Goal: Task Accomplishment & Management: Manage account settings

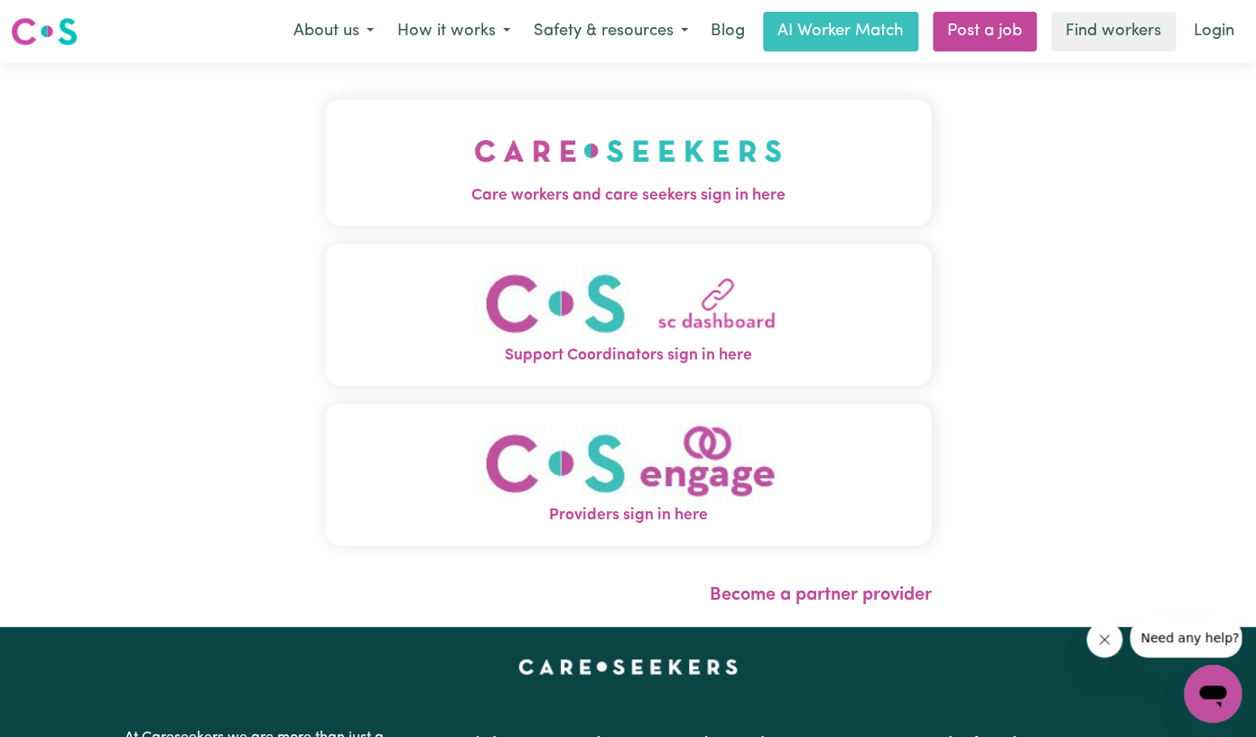
click at [627, 196] on span "Care workers and care seekers sign in here" at bounding box center [628, 195] width 607 height 23
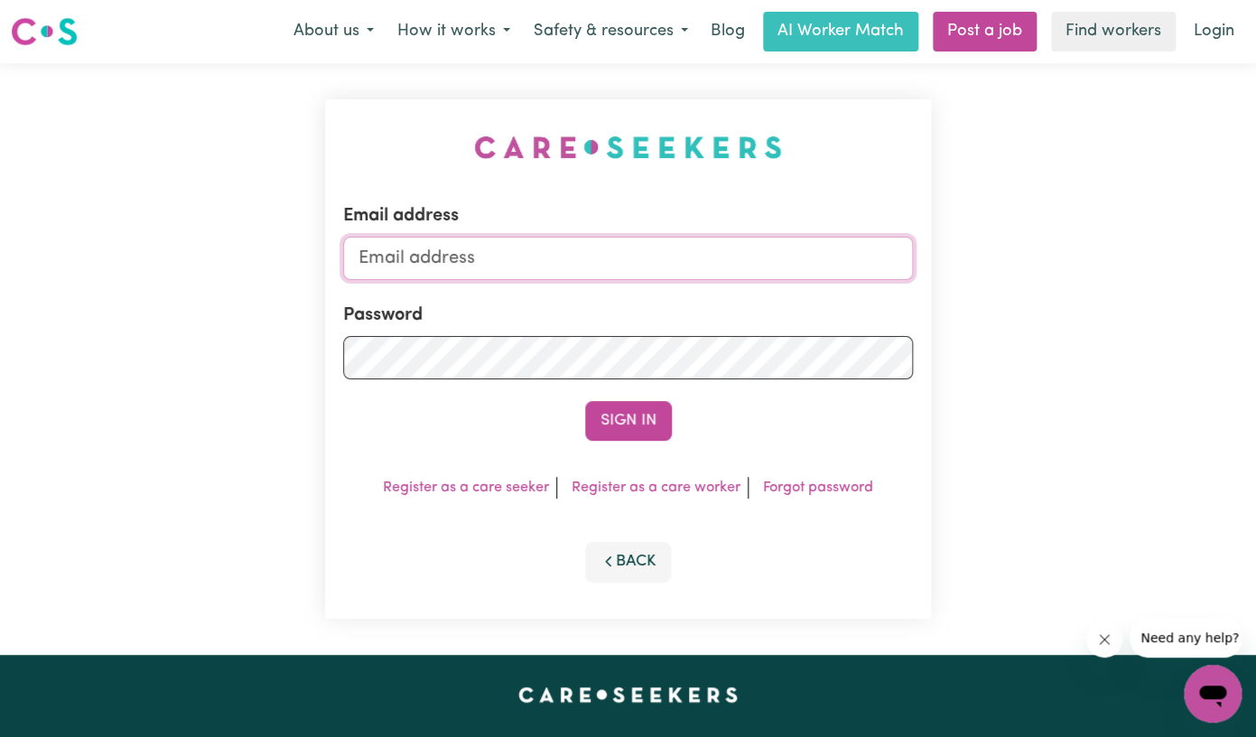
click at [545, 264] on input "Email address" at bounding box center [628, 258] width 571 height 43
type input "[EMAIL_ADDRESS][DOMAIN_NAME]"
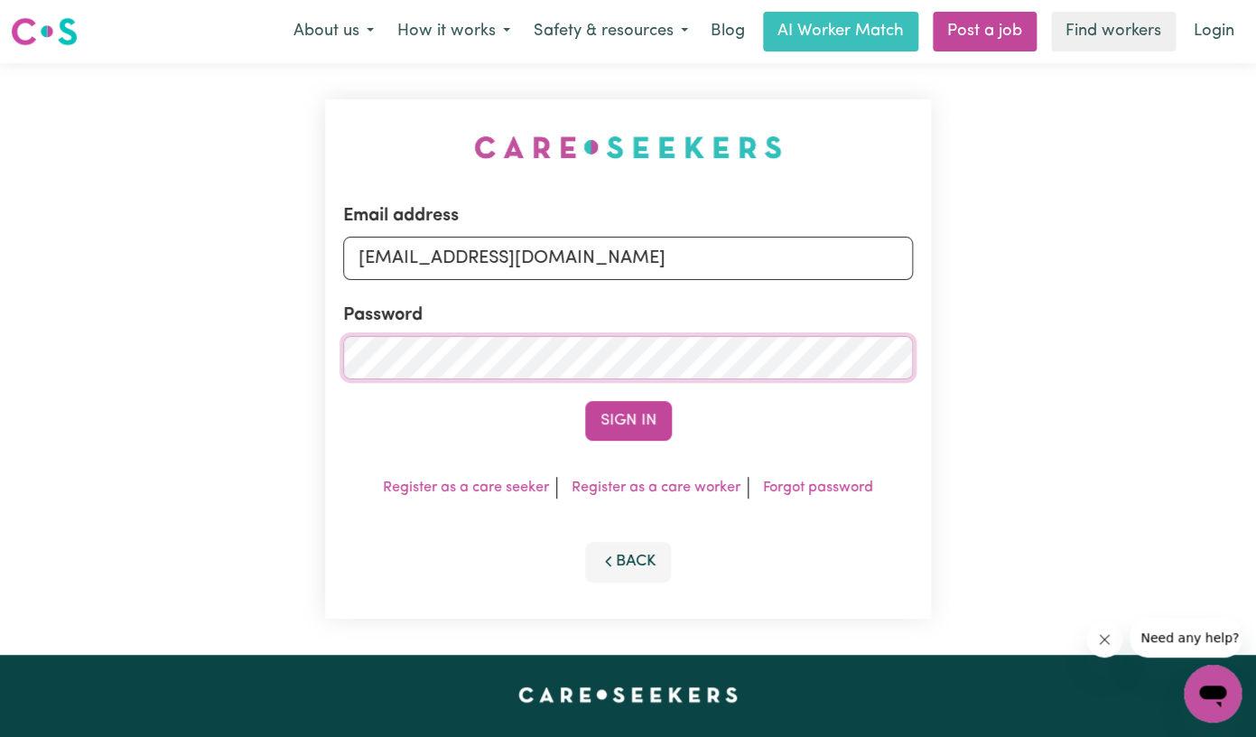
click at [585, 401] on button "Sign In" at bounding box center [628, 421] width 87 height 40
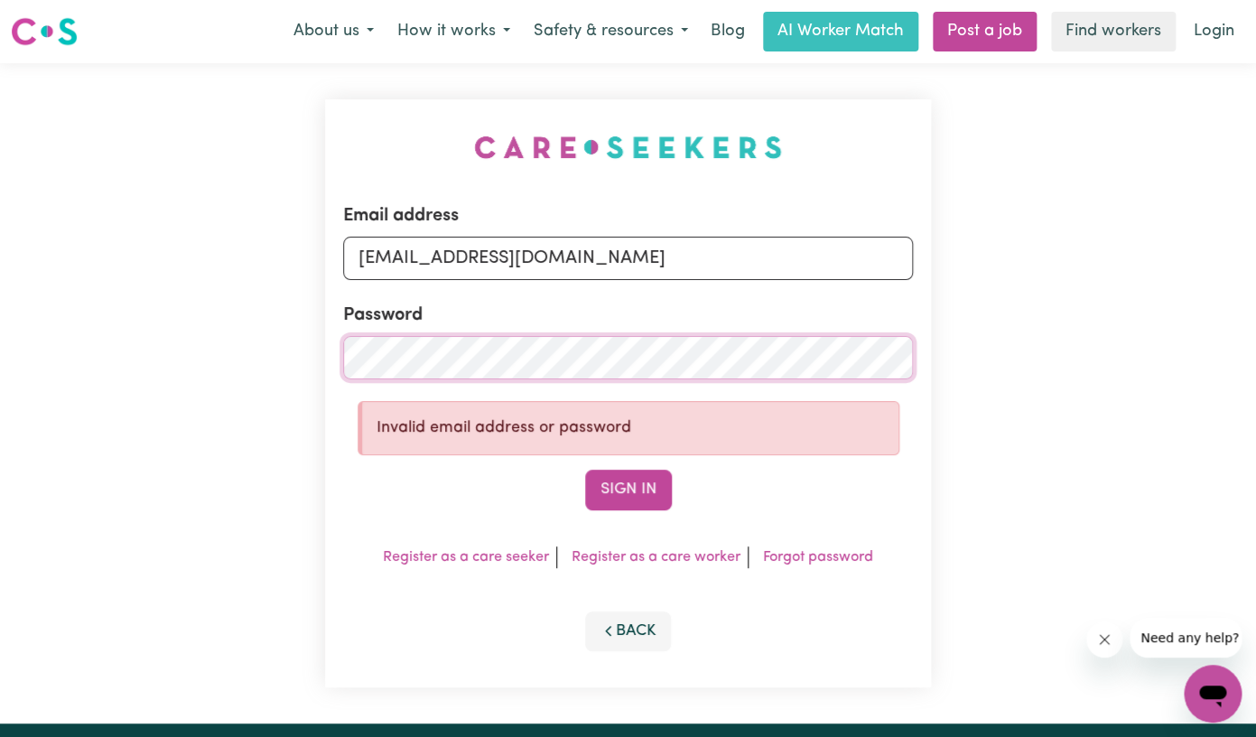
click at [585, 470] on button "Sign In" at bounding box center [628, 490] width 87 height 40
click at [639, 628] on button "Back" at bounding box center [628, 631] width 87 height 40
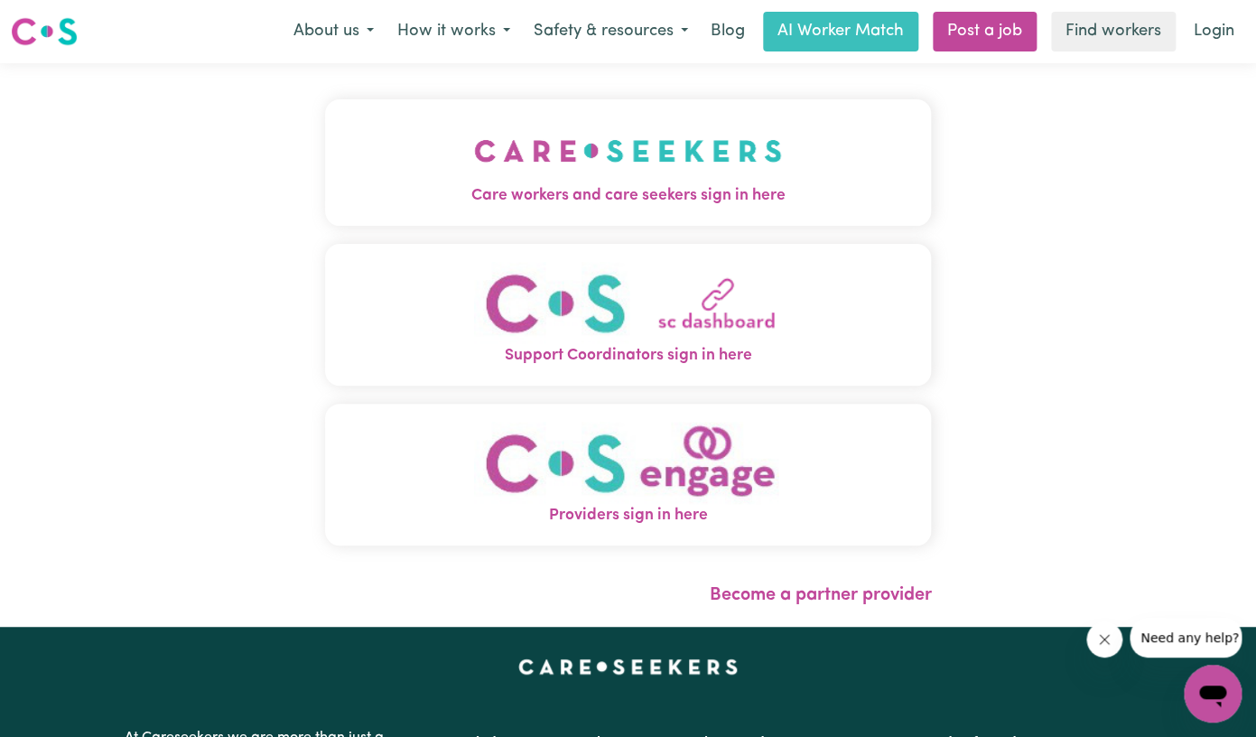
click at [736, 197] on span "Care workers and care seekers sign in here" at bounding box center [628, 195] width 607 height 23
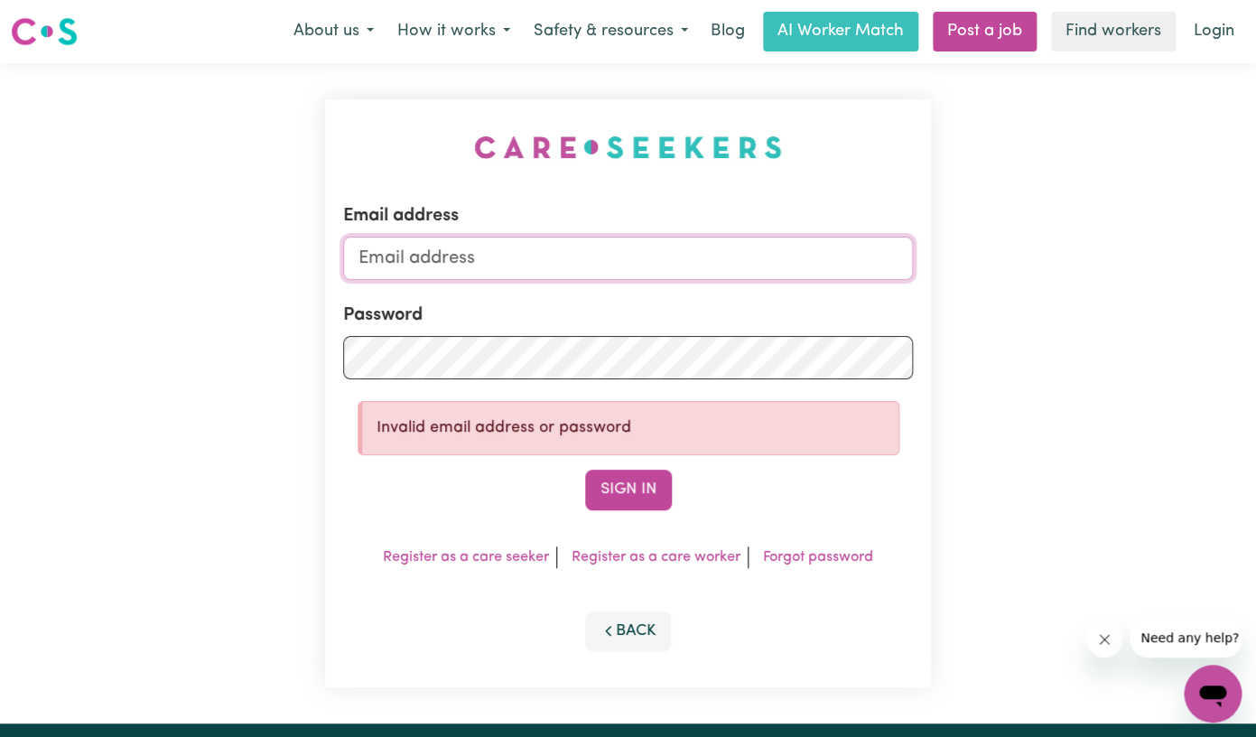
click at [584, 263] on input "Email address" at bounding box center [628, 258] width 571 height 43
click at [600, 255] on input "[EMAIL_ADDRESS][DOMAIN_NAME]" at bounding box center [628, 258] width 571 height 43
type input "[EMAIL_ADDRESS][DOMAIN_NAME]"
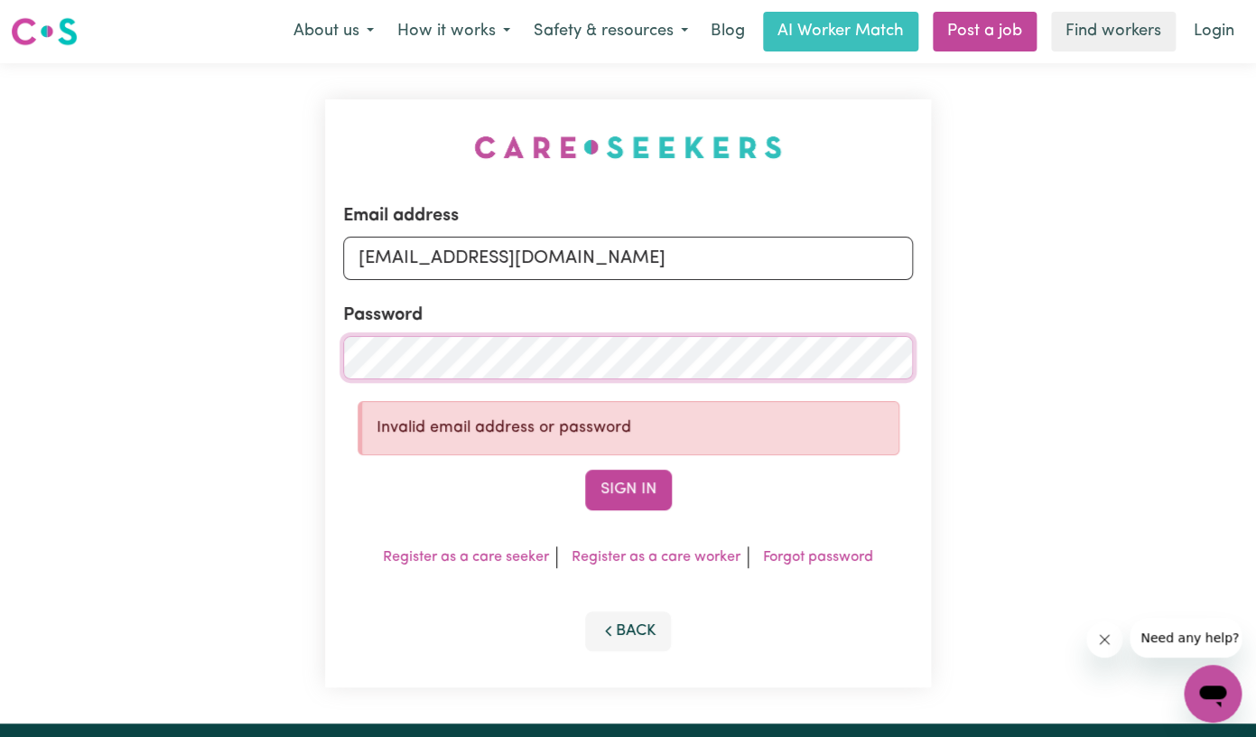
click at [585, 470] on button "Sign In" at bounding box center [628, 490] width 87 height 40
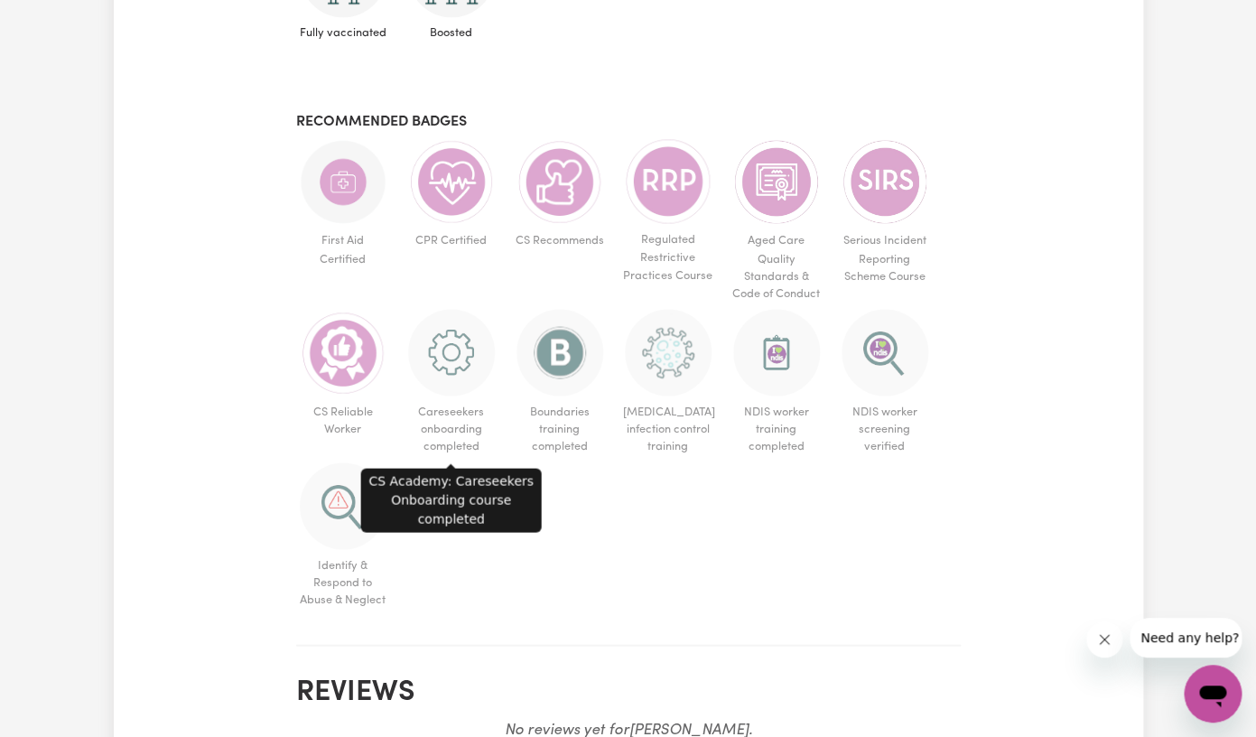
scroll to position [1012, 0]
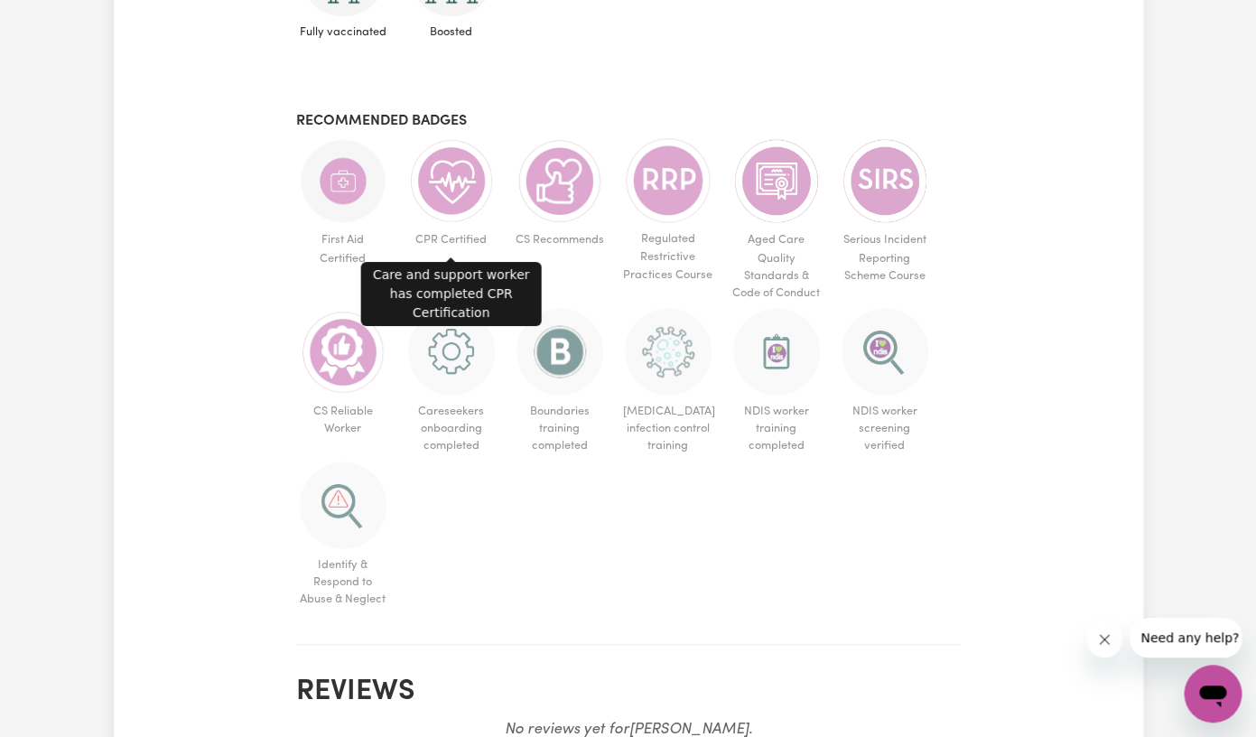
click at [470, 183] on img at bounding box center [451, 180] width 87 height 87
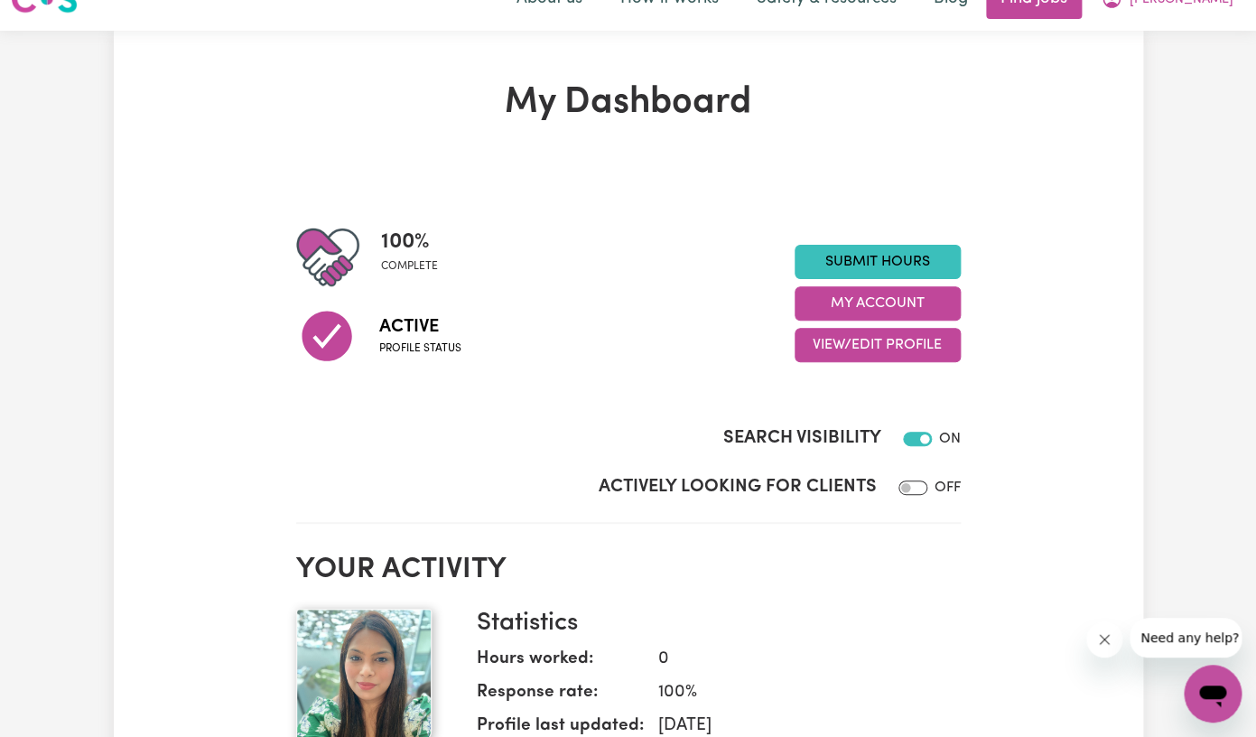
scroll to position [0, 0]
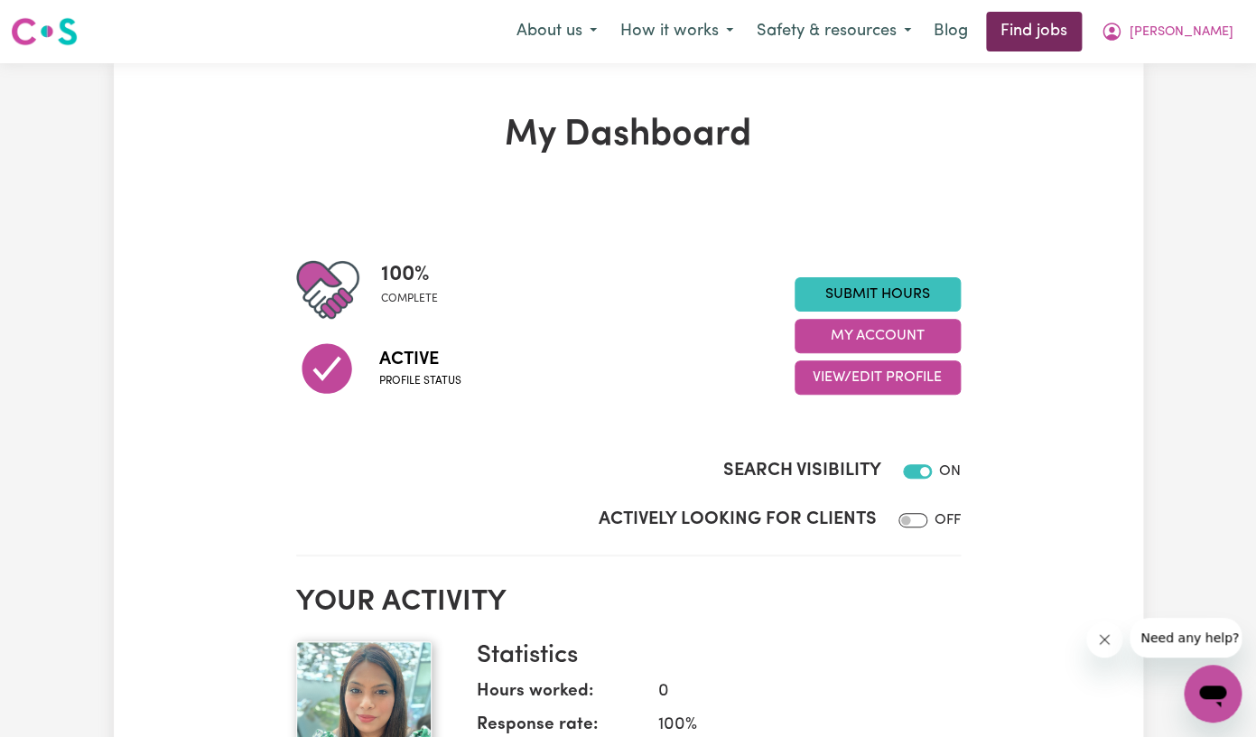
click at [1082, 23] on link "Find jobs" at bounding box center [1034, 32] width 96 height 40
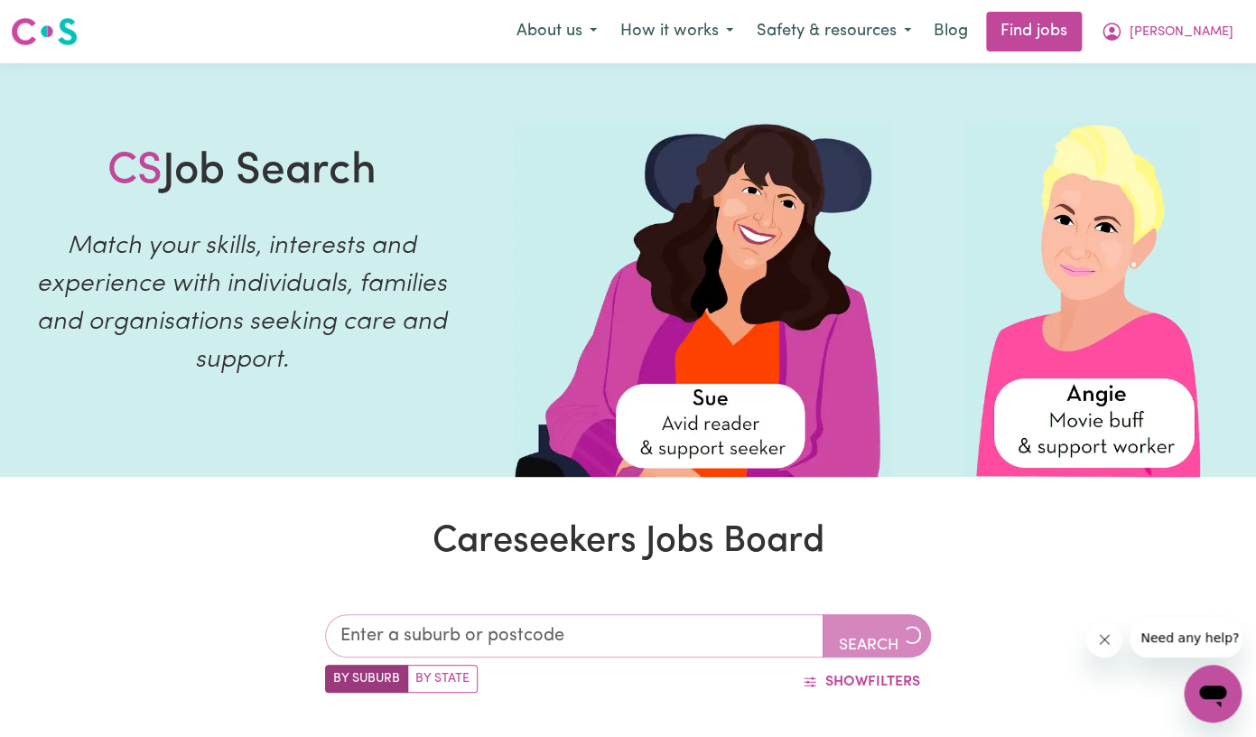
click at [427, 625] on input "text" at bounding box center [574, 635] width 499 height 43
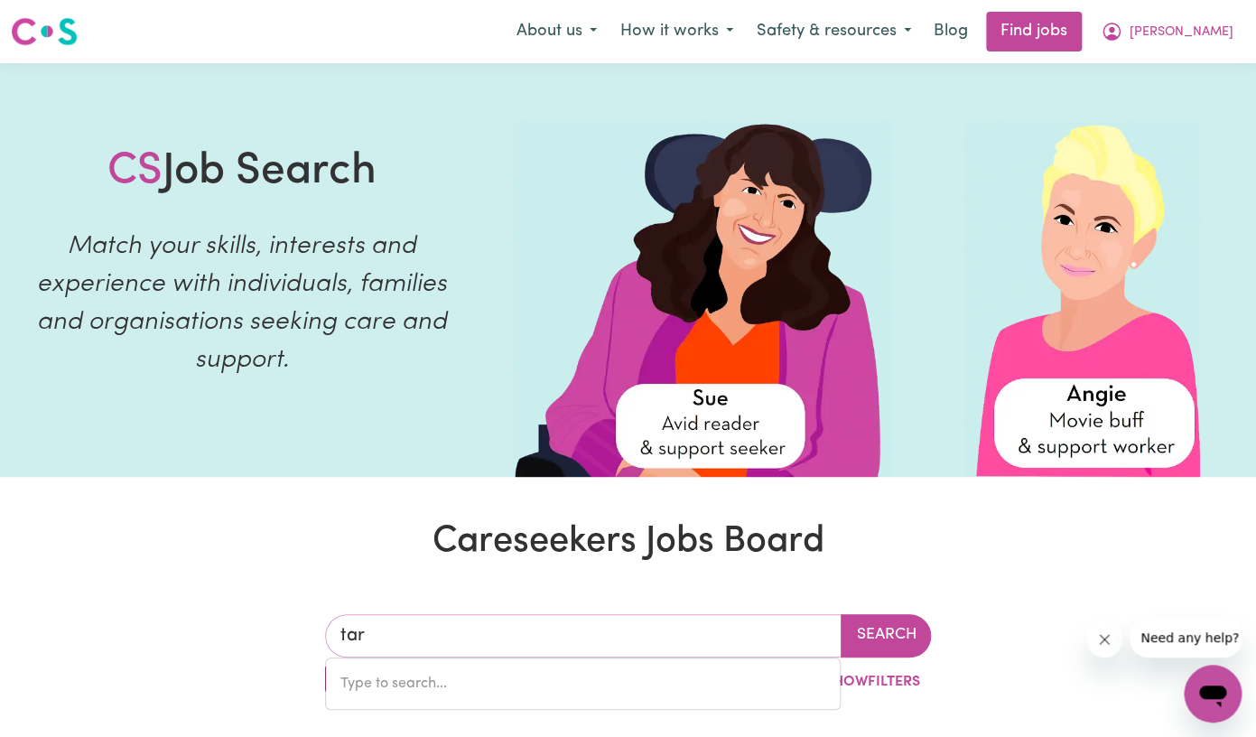
type input "tarn"
type input "tarneit"
click at [873, 632] on button "Search" at bounding box center [886, 635] width 90 height 43
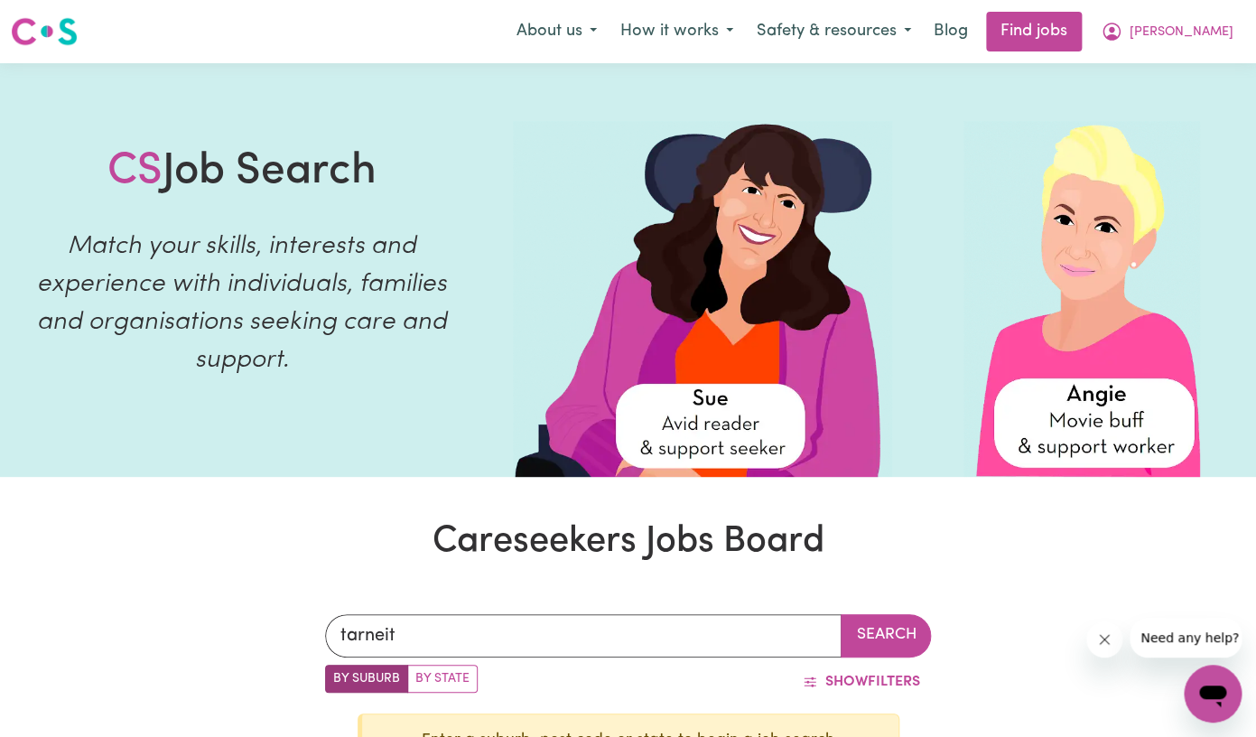
click at [376, 682] on label "By Suburb" at bounding box center [366, 679] width 83 height 28
click at [337, 676] on input "By Suburb" at bounding box center [331, 671] width 12 height 12
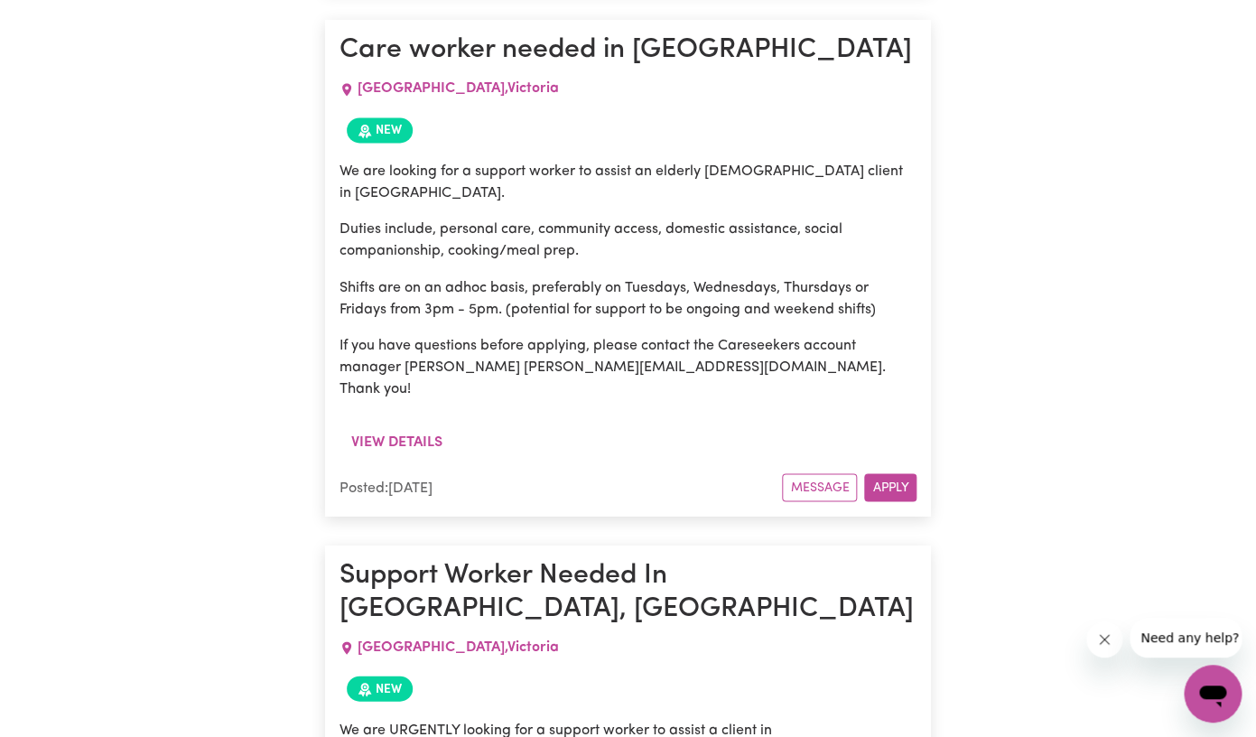
scroll to position [6019, 0]
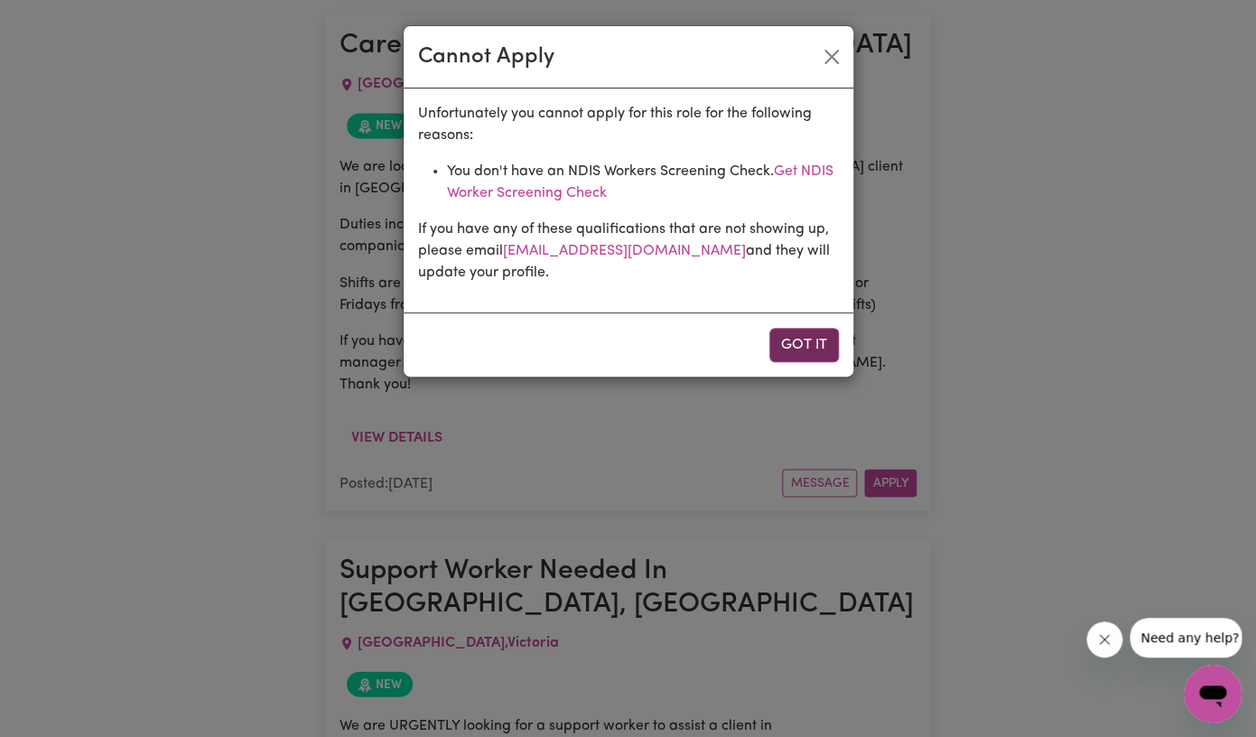
click at [807, 353] on button "Got it" at bounding box center [805, 345] width 70 height 34
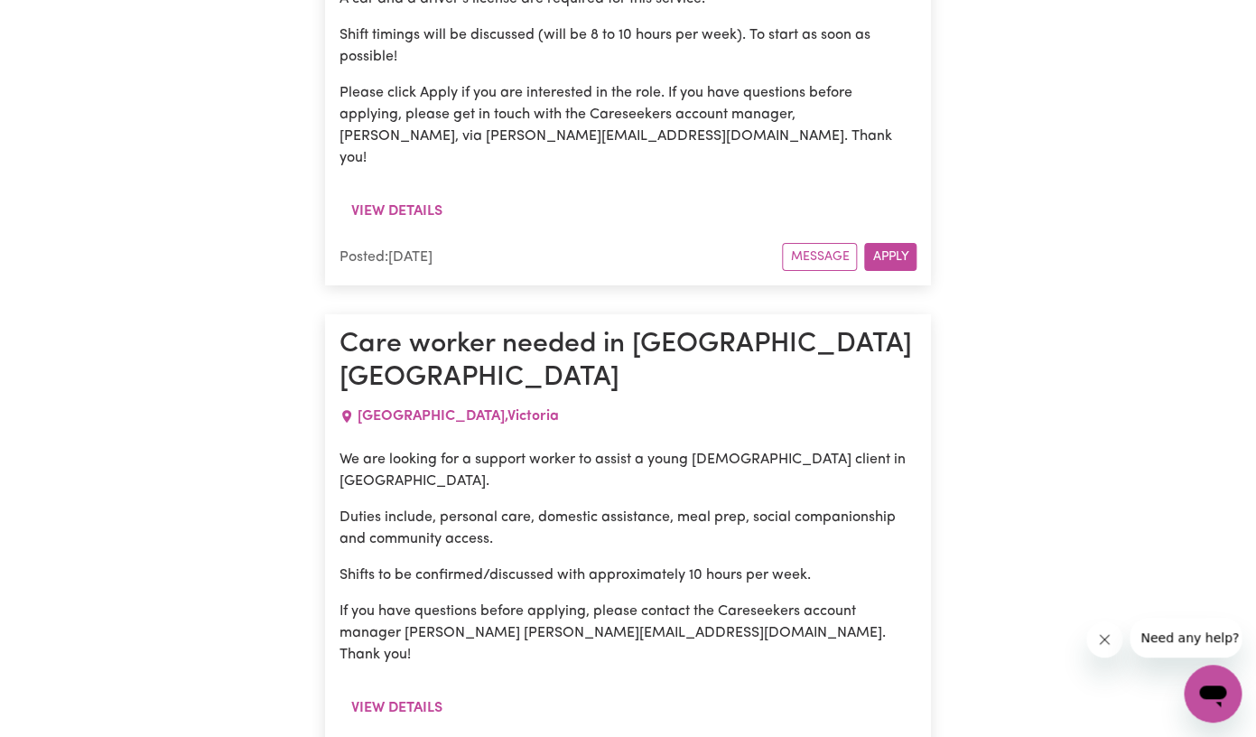
scroll to position [10065, 0]
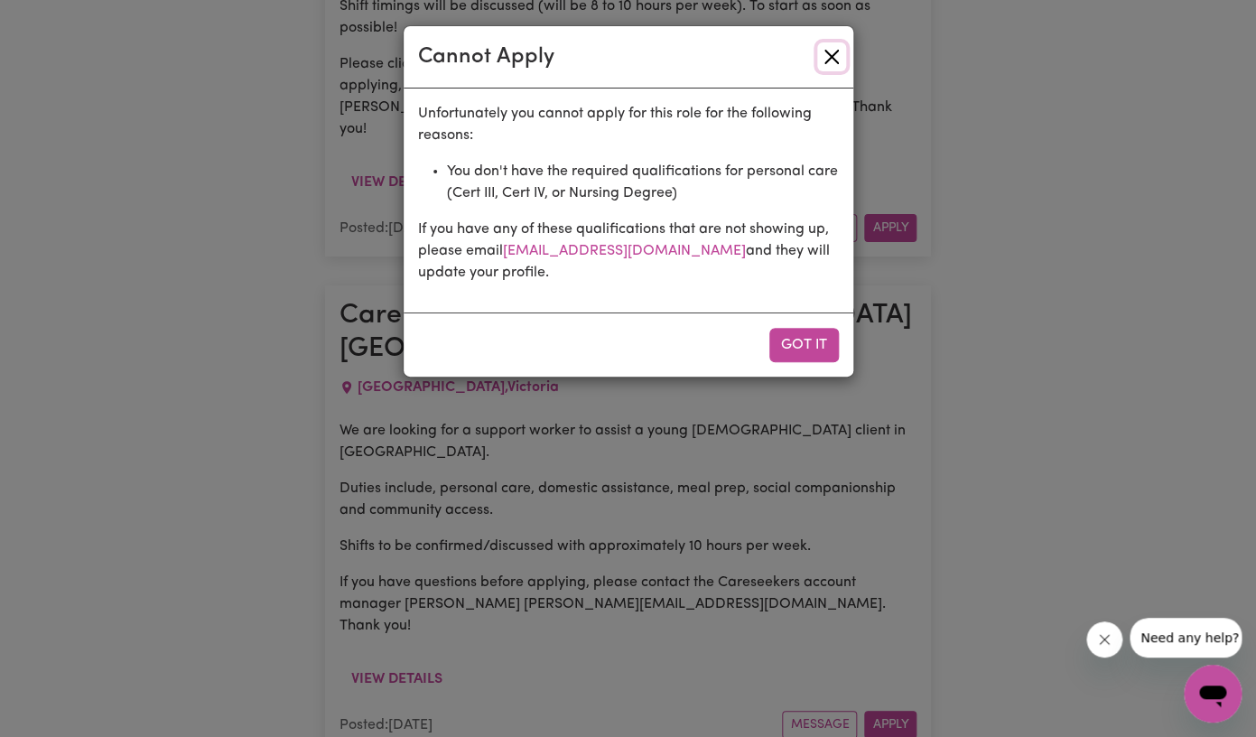
click at [835, 61] on button "Close" at bounding box center [831, 56] width 29 height 29
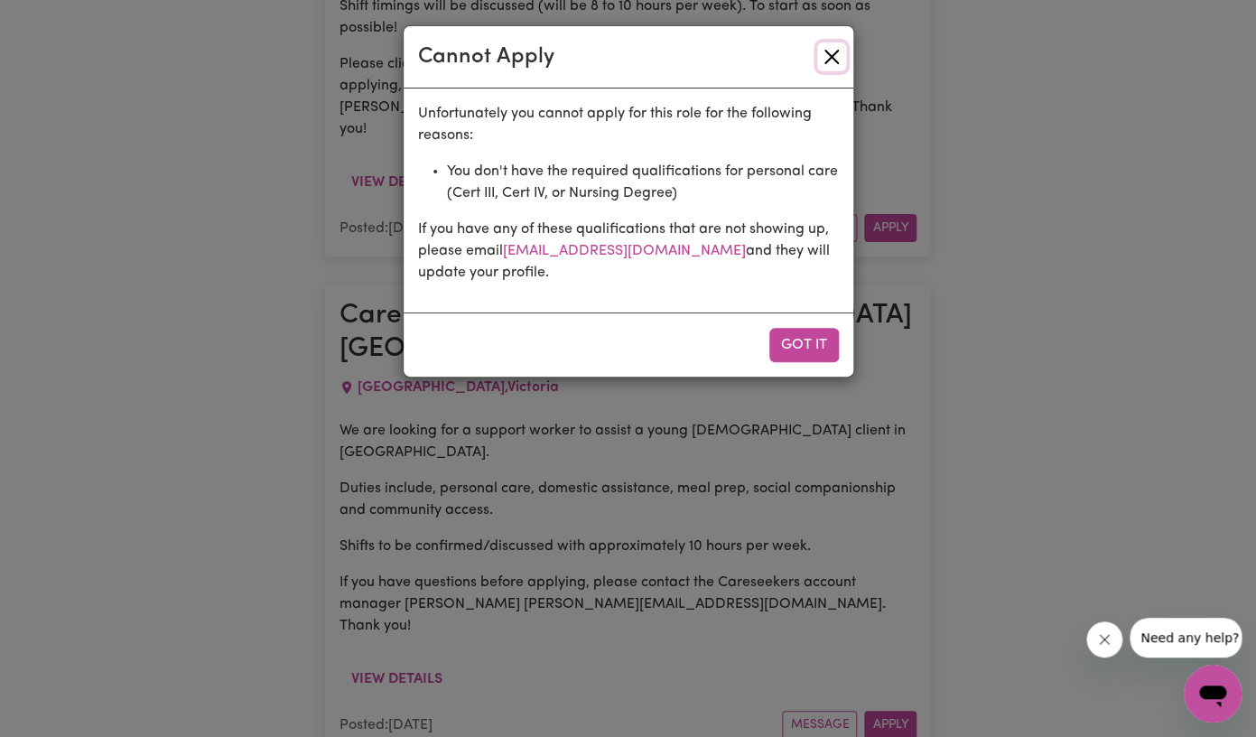
click at [829, 51] on button "Close" at bounding box center [831, 56] width 29 height 29
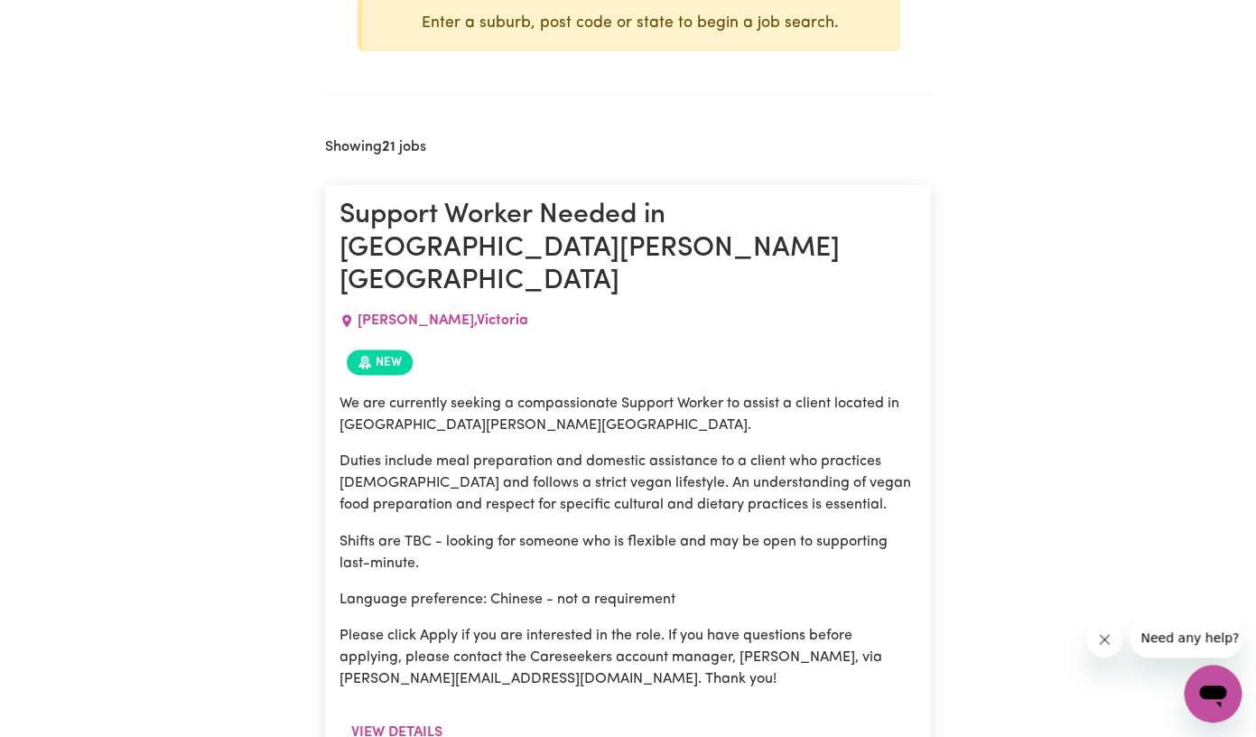
scroll to position [0, 0]
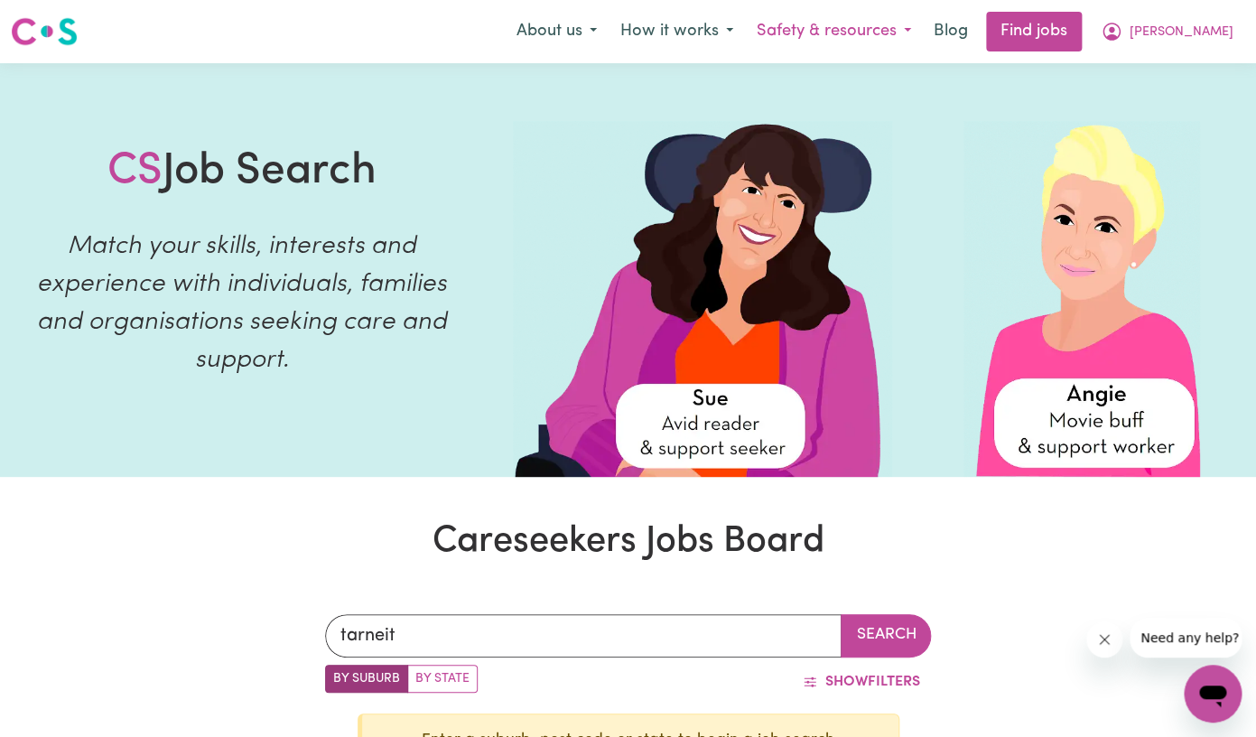
click at [855, 30] on button "Safety & resources" at bounding box center [834, 32] width 178 height 38
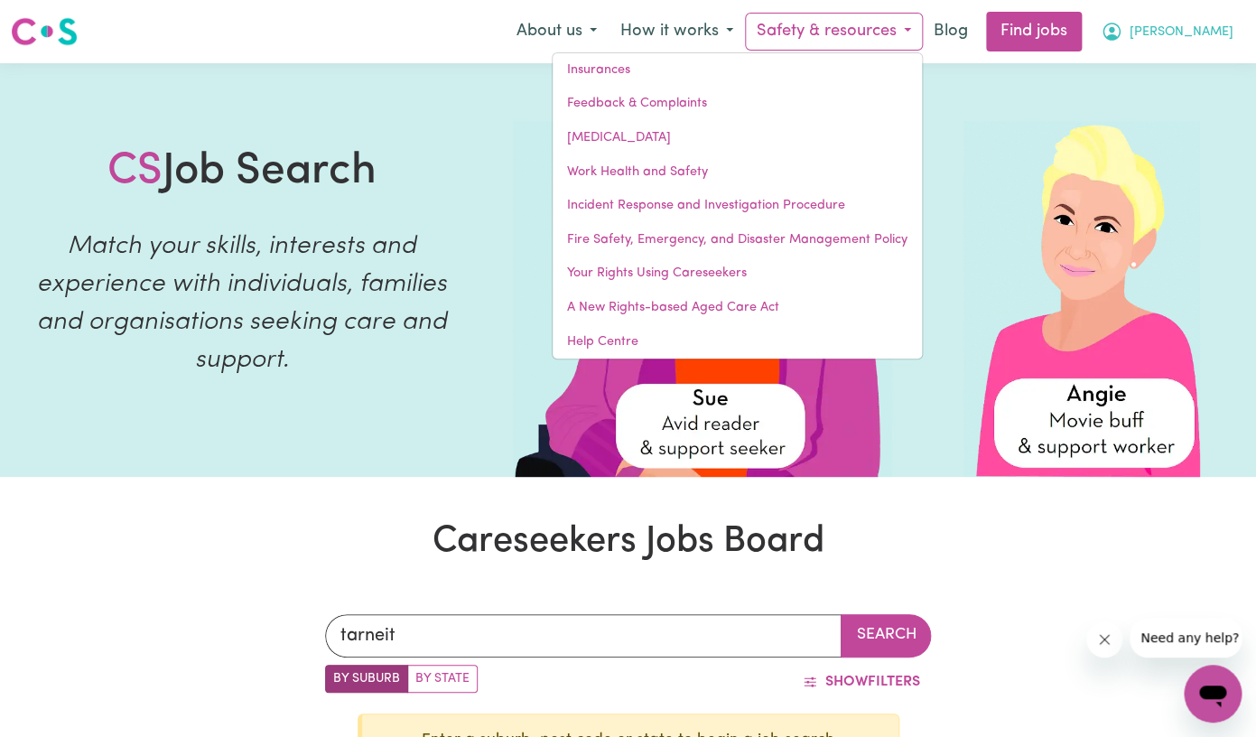
click at [1180, 29] on button "[PERSON_NAME]" at bounding box center [1167, 32] width 156 height 38
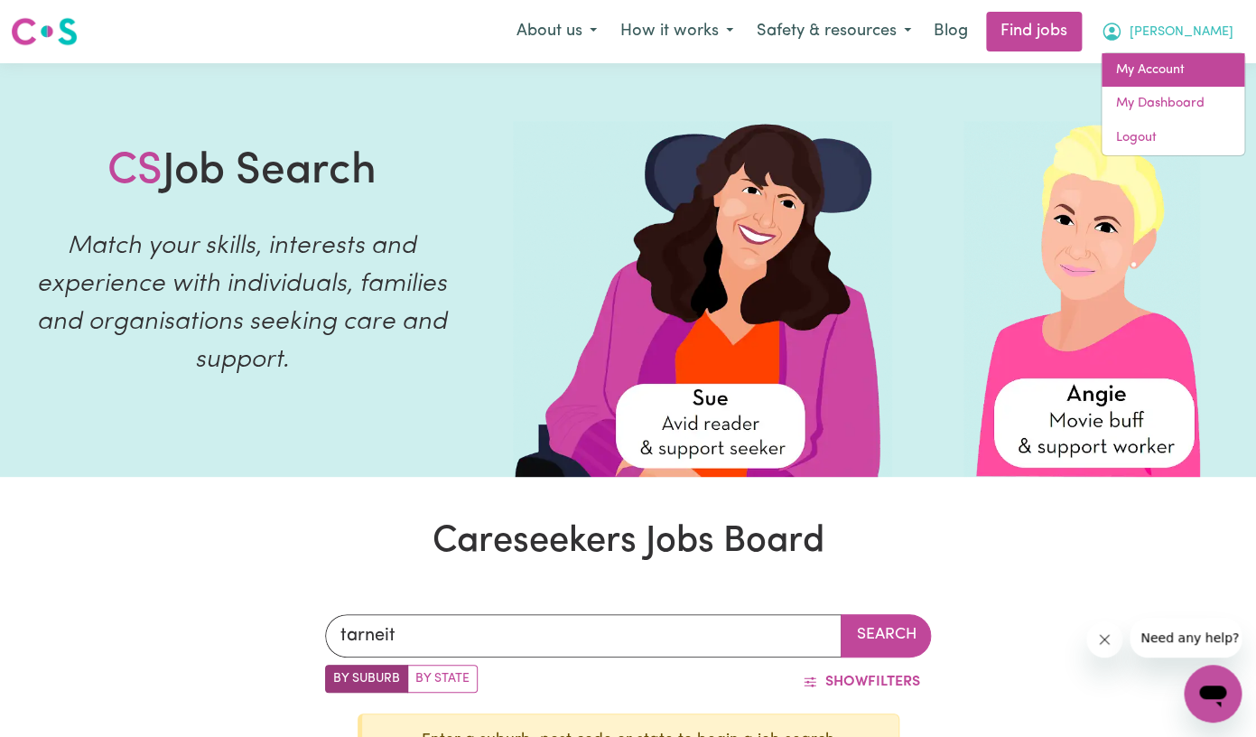
click at [1146, 85] on link "My Account" at bounding box center [1173, 70] width 143 height 34
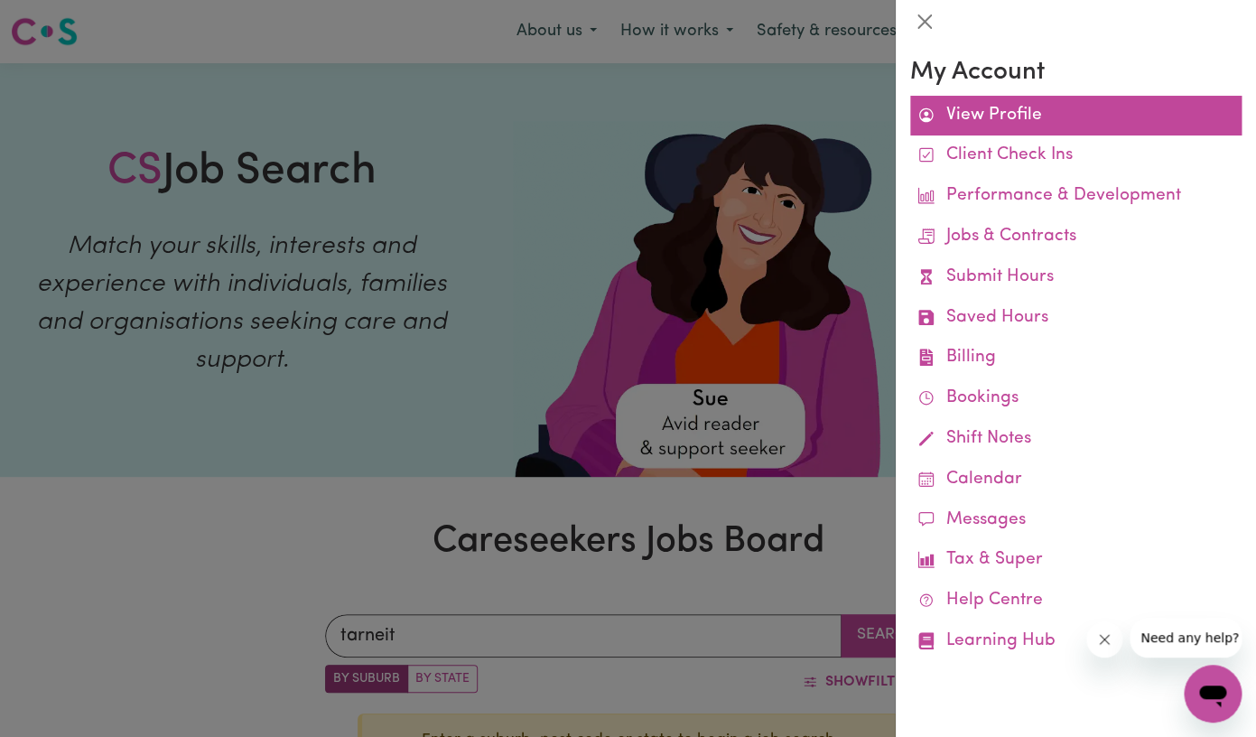
click at [1009, 117] on link "View Profile" at bounding box center [1075, 116] width 331 height 41
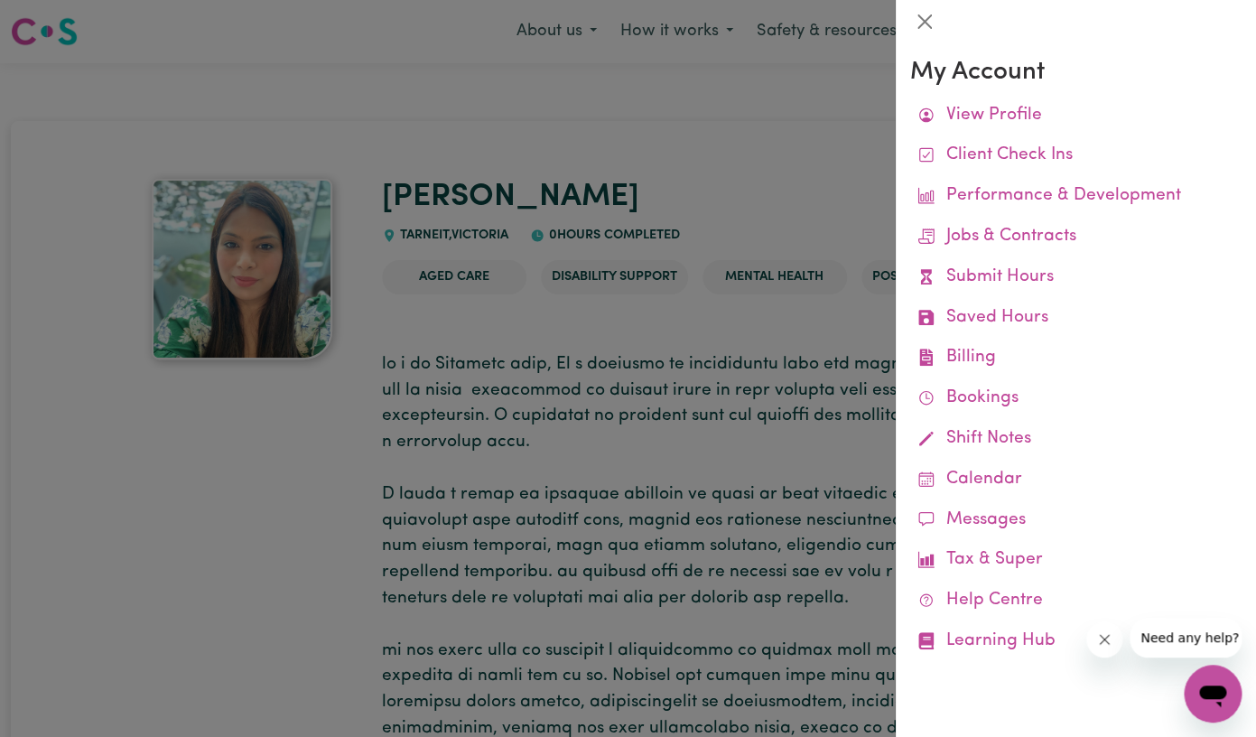
click at [611, 503] on div at bounding box center [628, 368] width 1256 height 737
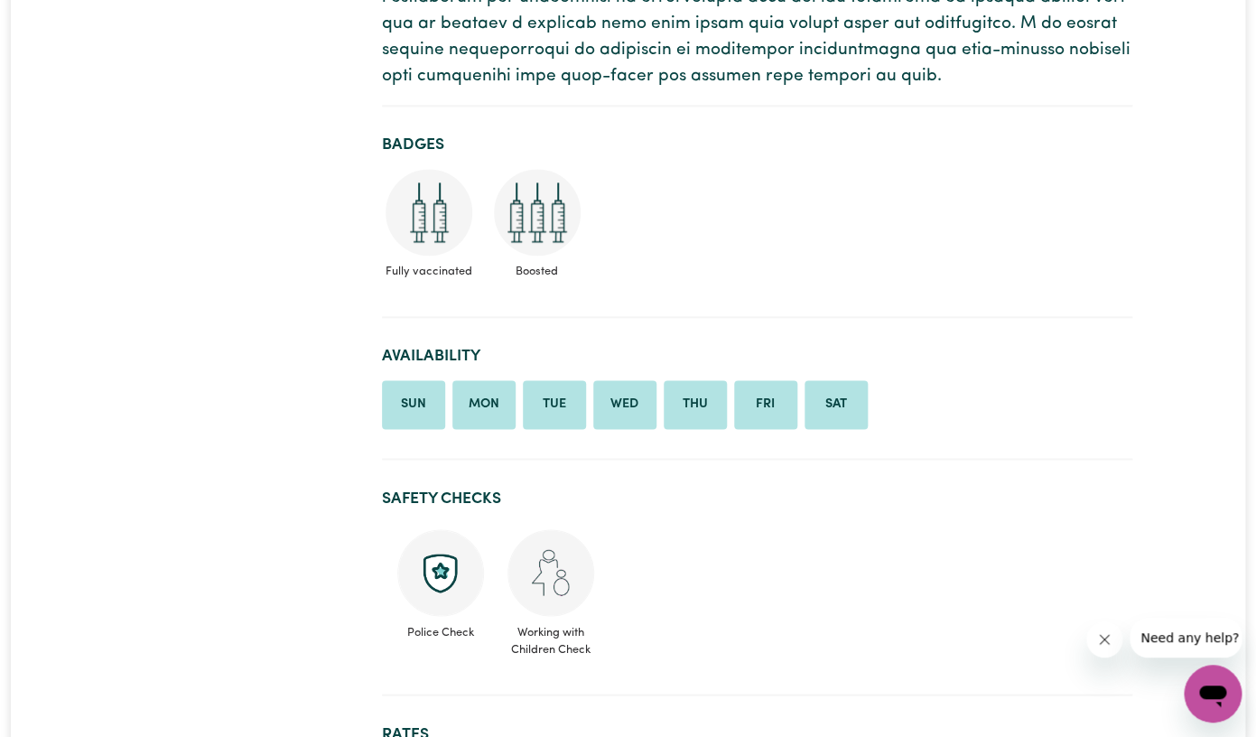
scroll to position [813, 0]
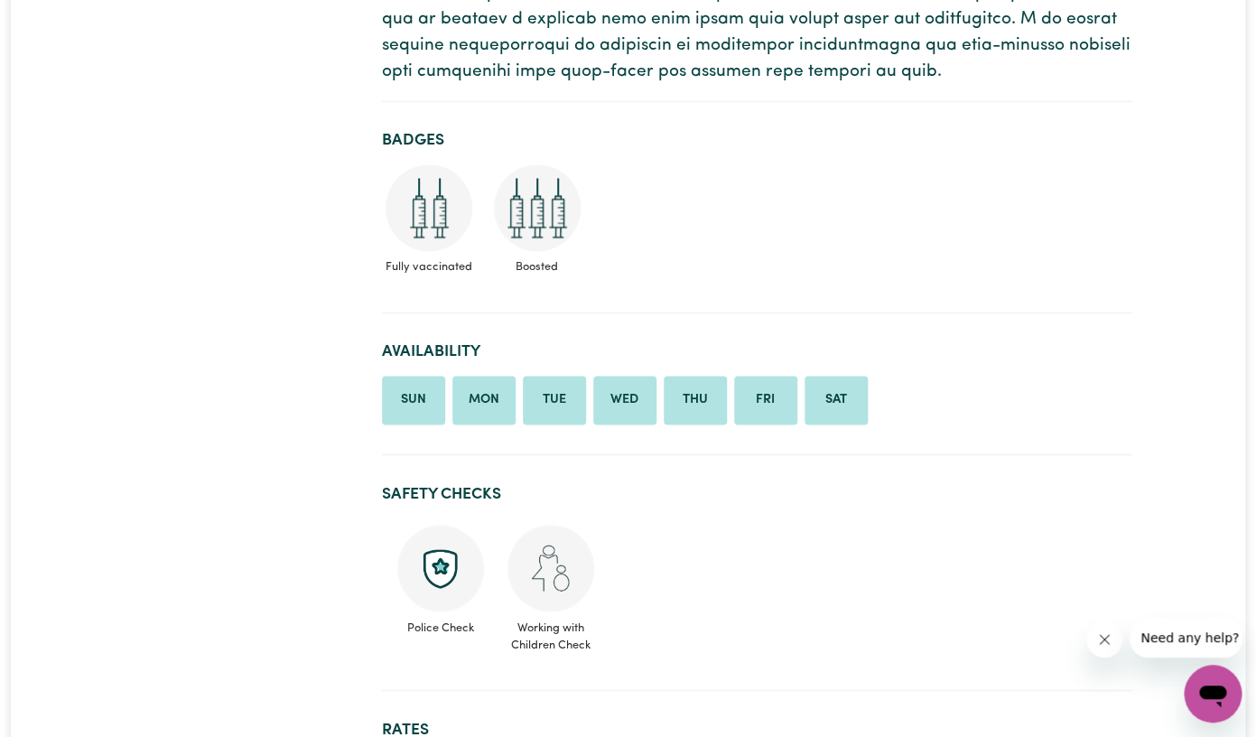
click at [494, 405] on li "Mon" at bounding box center [483, 400] width 63 height 49
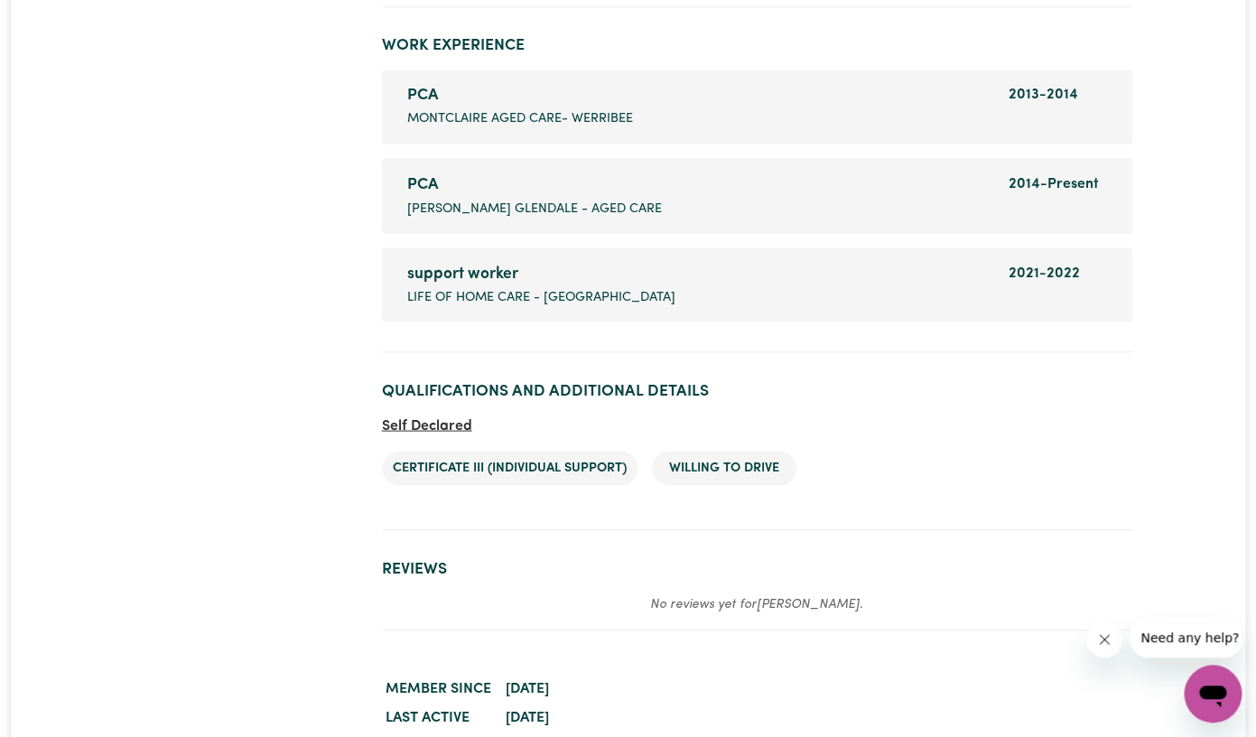
scroll to position [3591, 0]
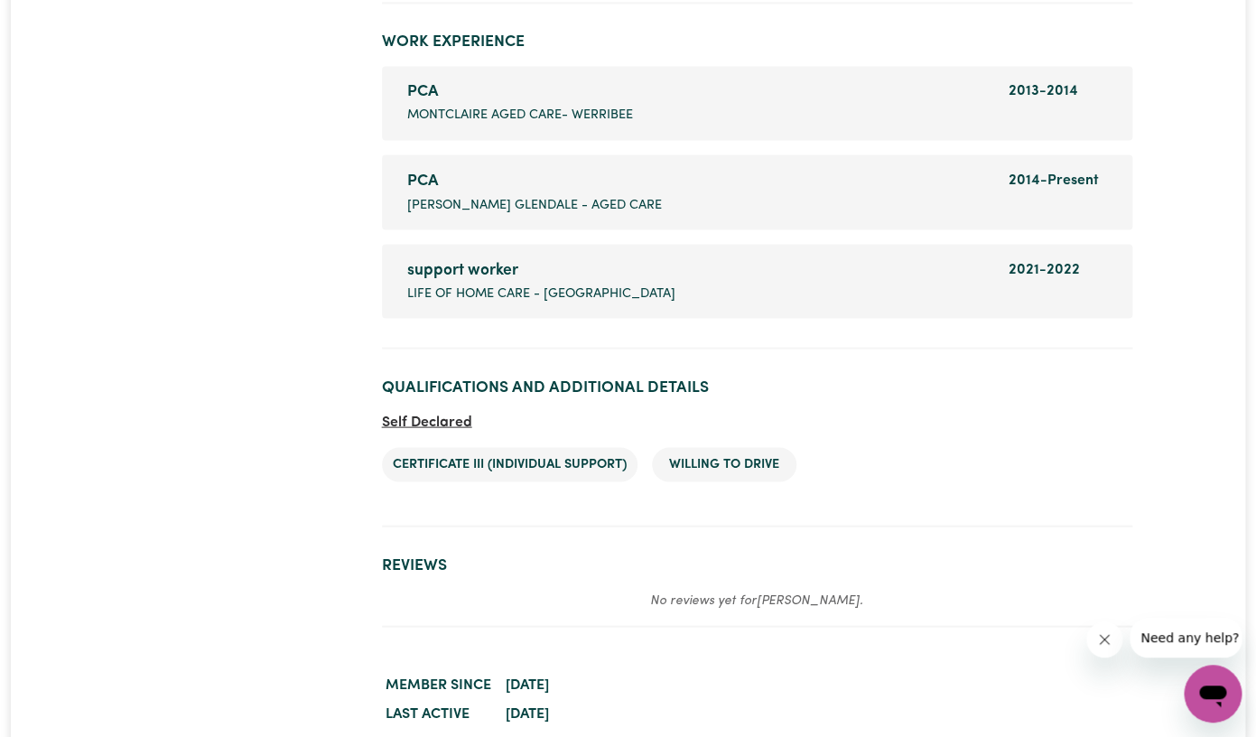
click at [443, 475] on li "Certificate III (Individual Support)" at bounding box center [510, 464] width 256 height 34
click at [458, 424] on span "Self Declared" at bounding box center [427, 422] width 90 height 14
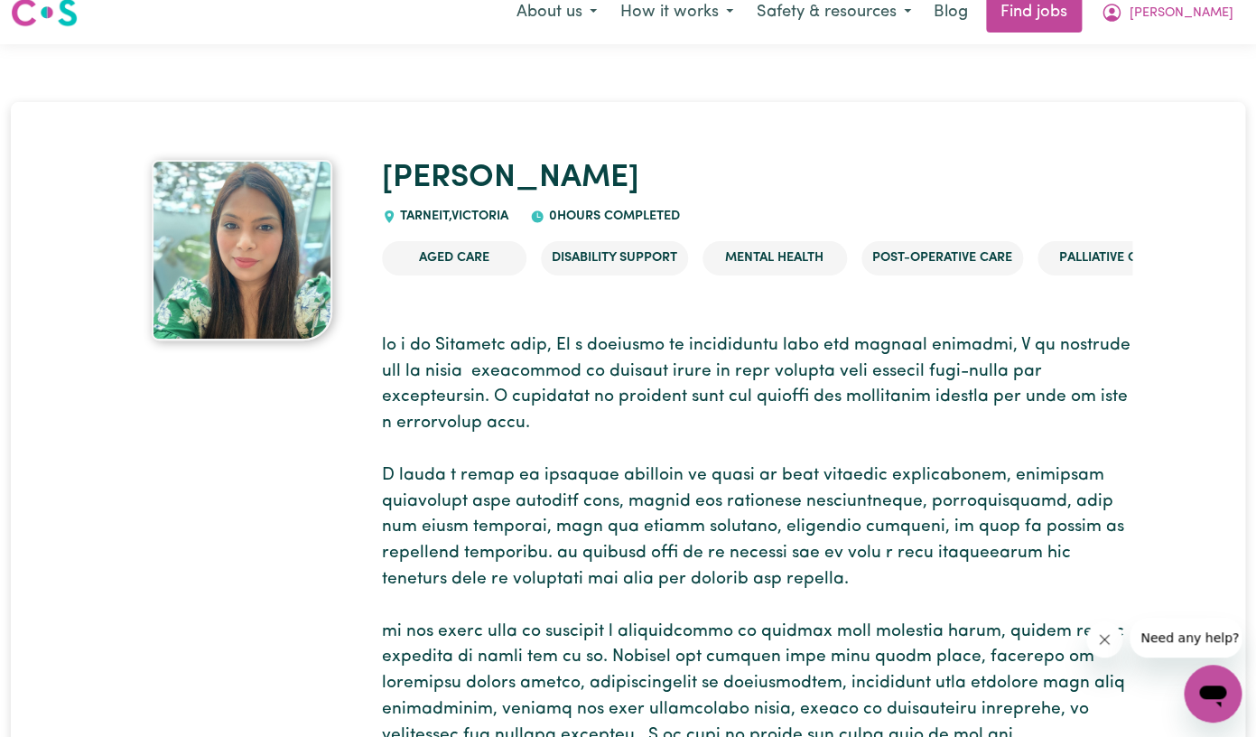
scroll to position [0, 0]
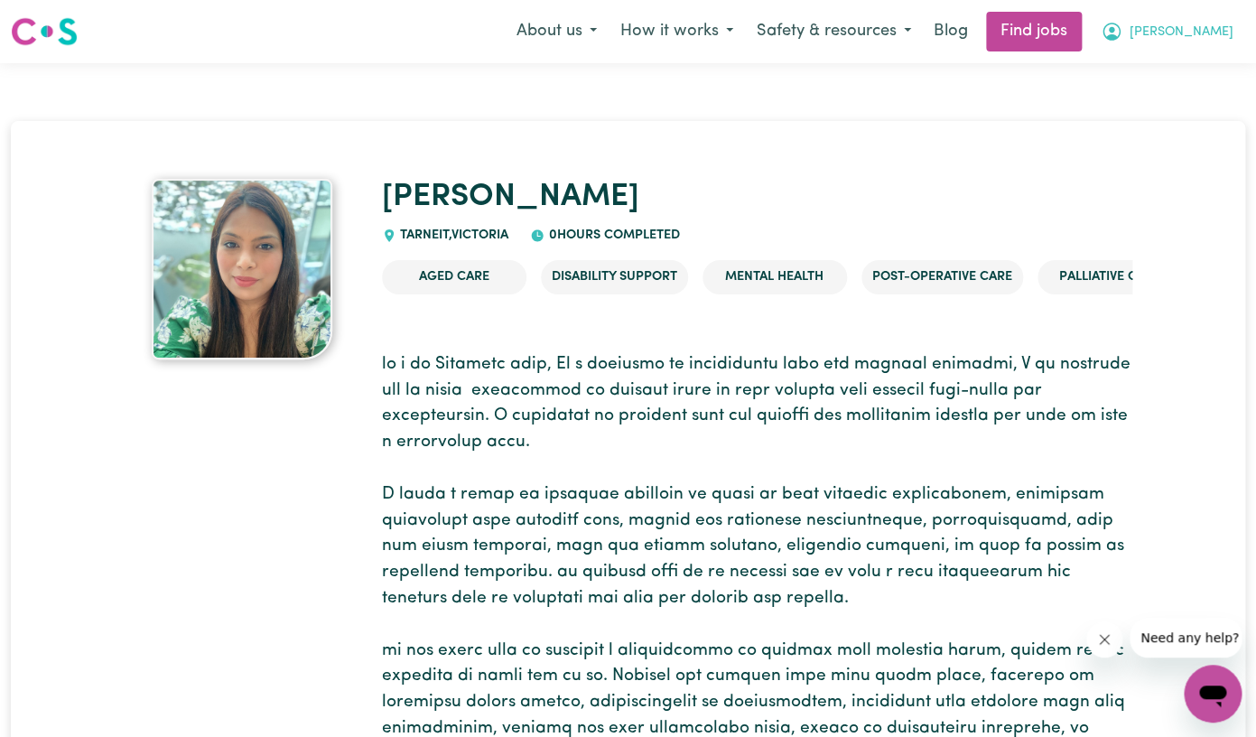
click at [1190, 38] on span "[PERSON_NAME]" at bounding box center [1182, 33] width 104 height 20
click at [1161, 102] on link "My Dashboard" at bounding box center [1173, 104] width 143 height 34
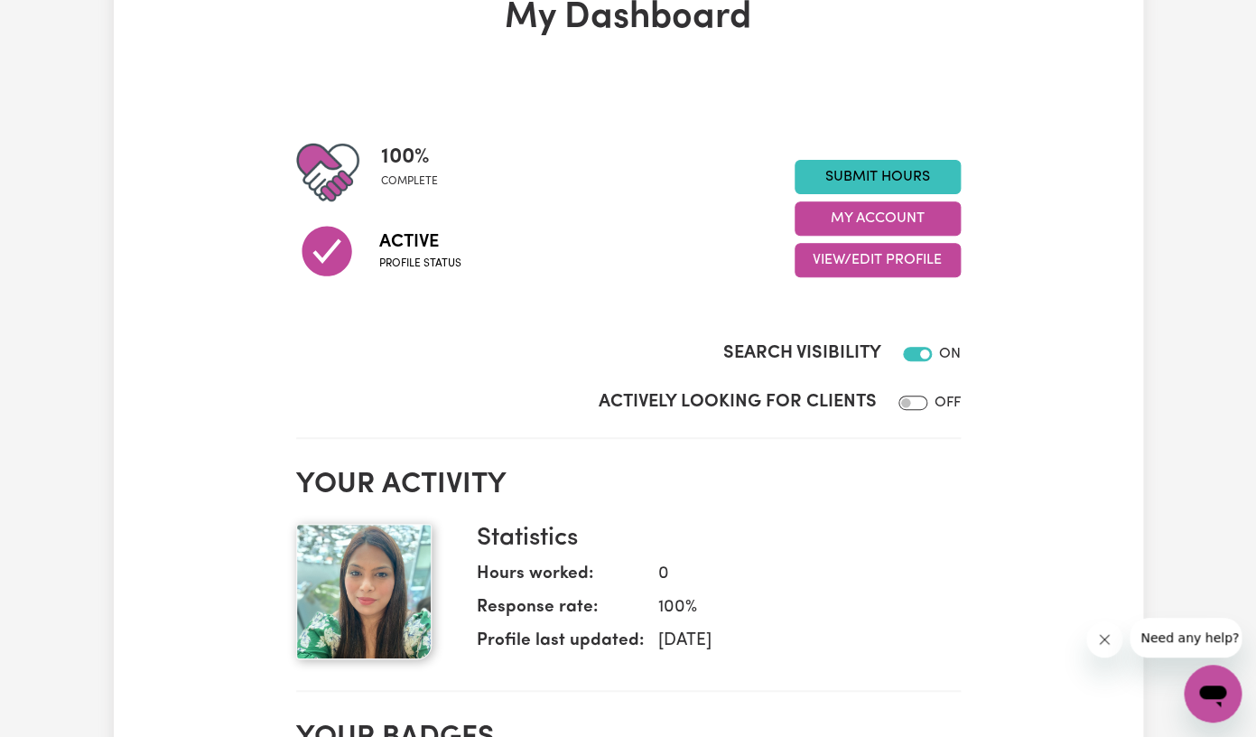
scroll to position [118, 0]
click at [862, 261] on button "View/Edit Profile" at bounding box center [878, 259] width 166 height 34
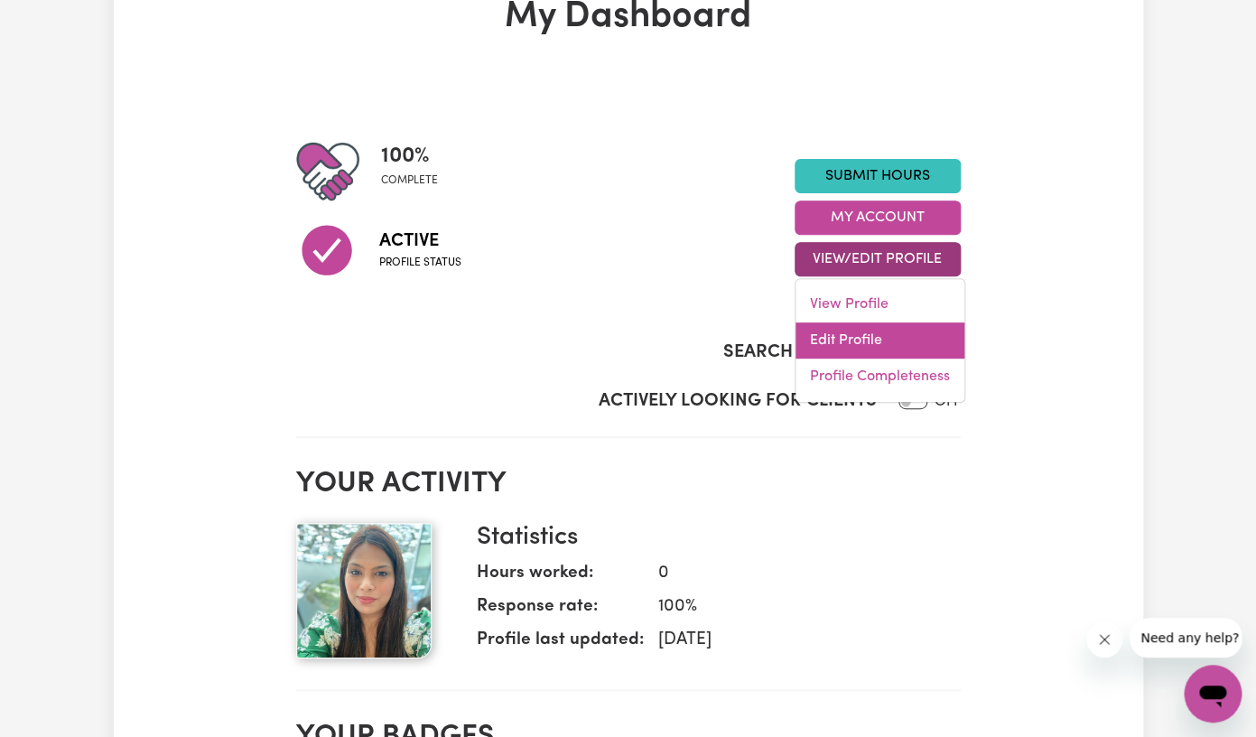
click at [841, 341] on link "Edit Profile" at bounding box center [880, 340] width 169 height 36
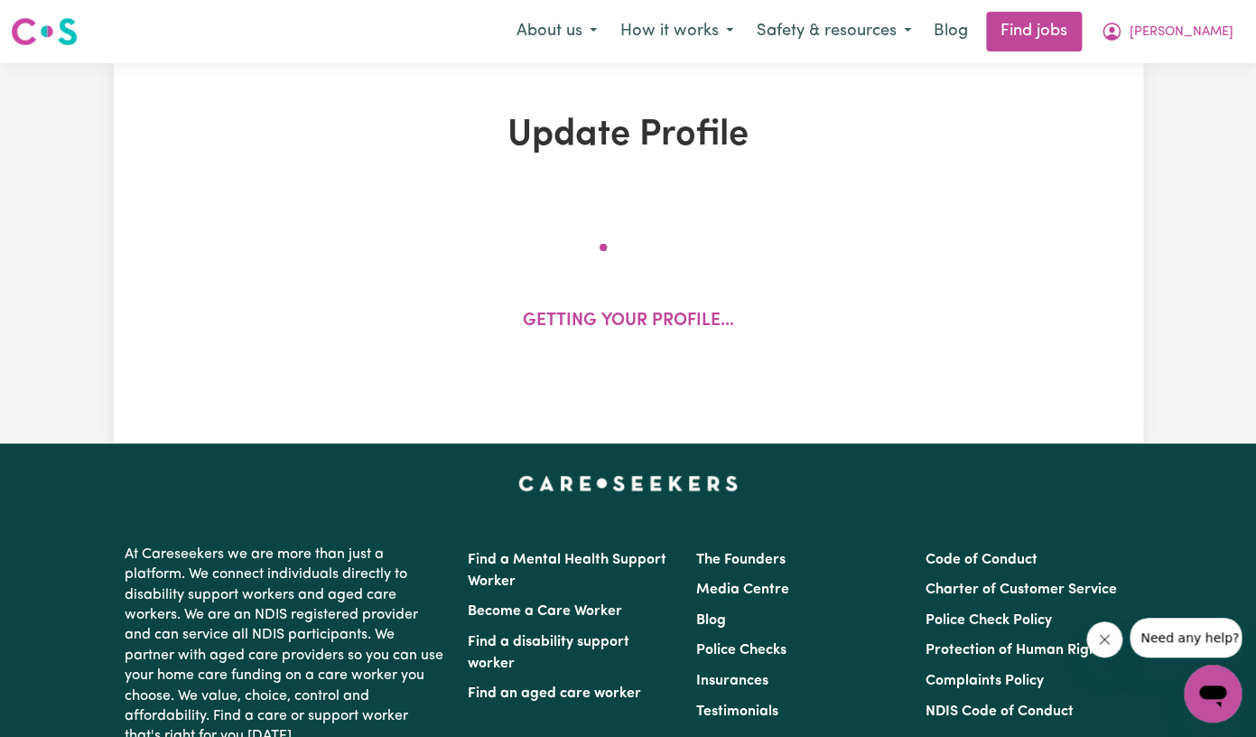
select select "[DEMOGRAPHIC_DATA]"
select select "[DEMOGRAPHIC_DATA] Citizen"
select select "Studying a healthcare related degree or qualification"
select select "45"
select select "55"
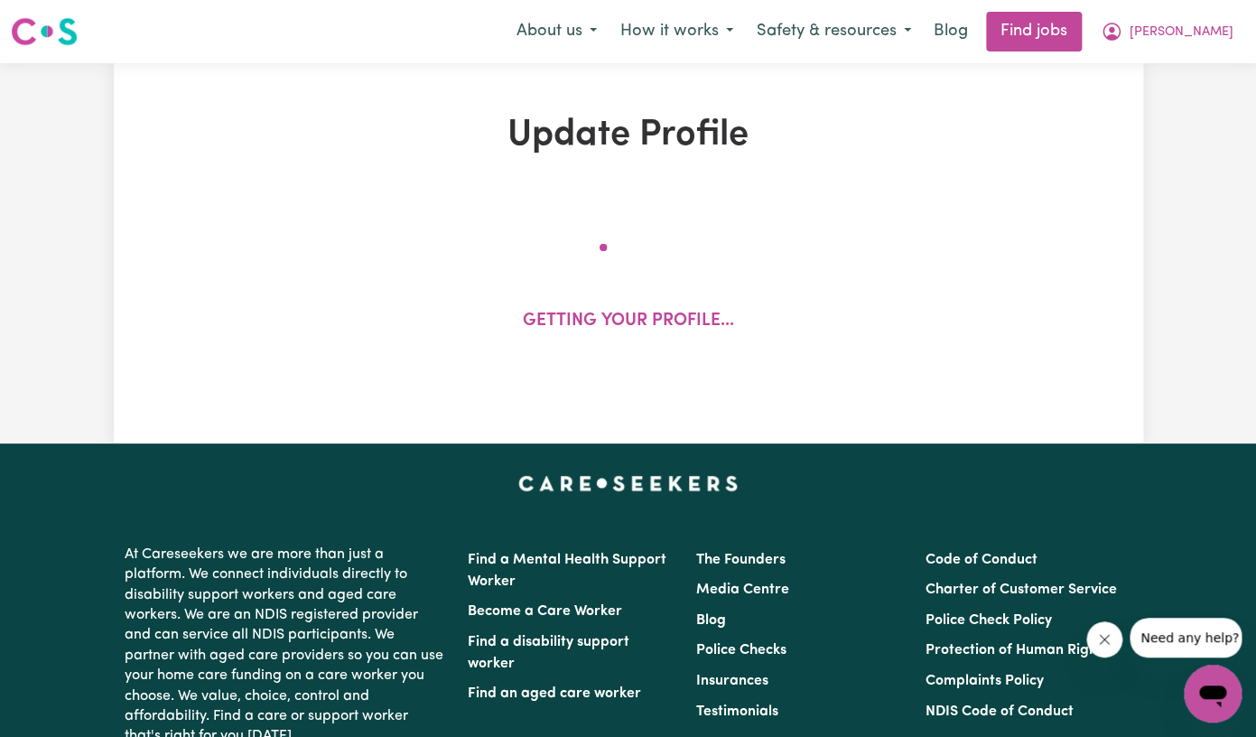
select select "60"
select select "65"
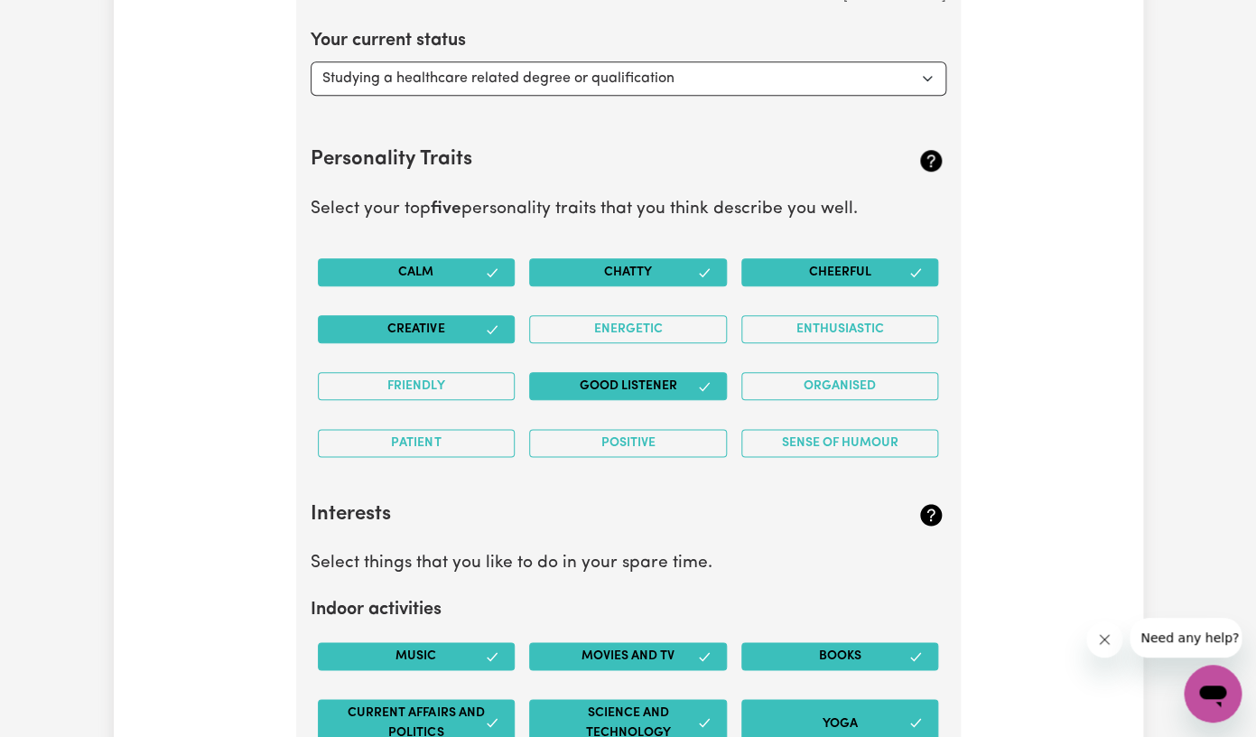
scroll to position [3099, 0]
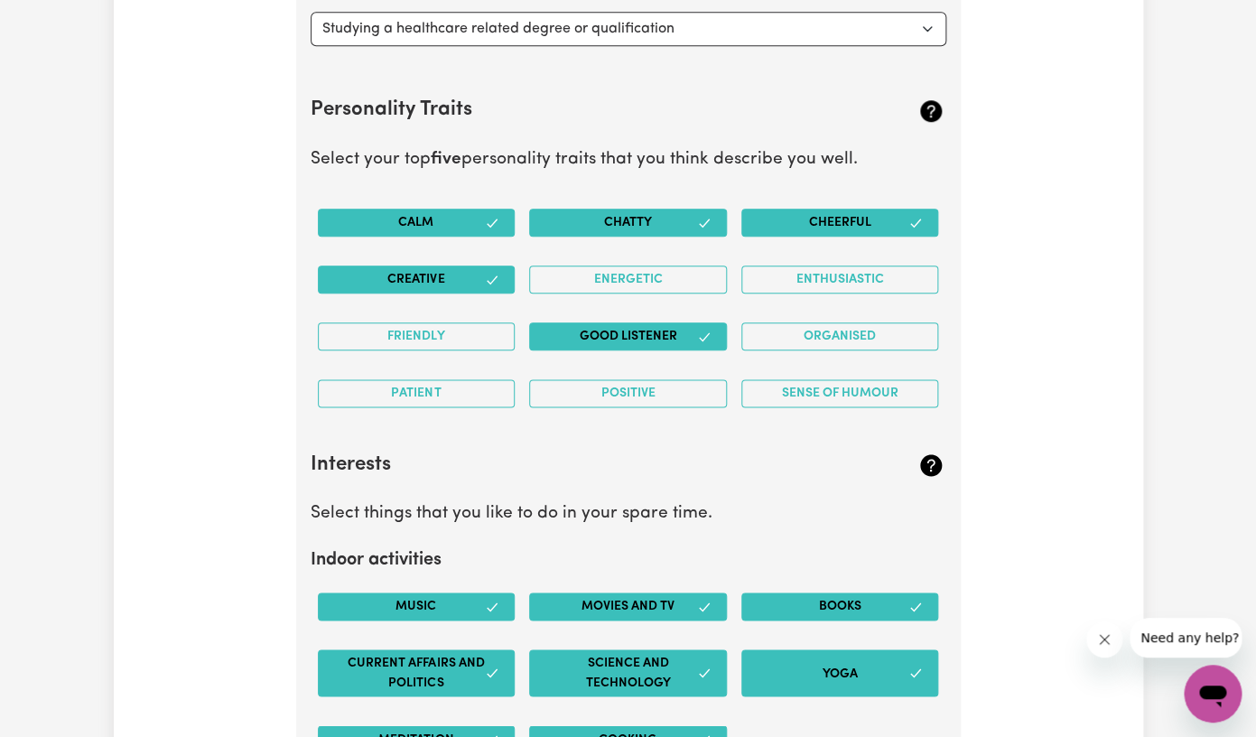
click at [475, 221] on button "Calm" at bounding box center [417, 223] width 198 height 28
click at [666, 225] on button "Chatty" at bounding box center [628, 223] width 198 height 28
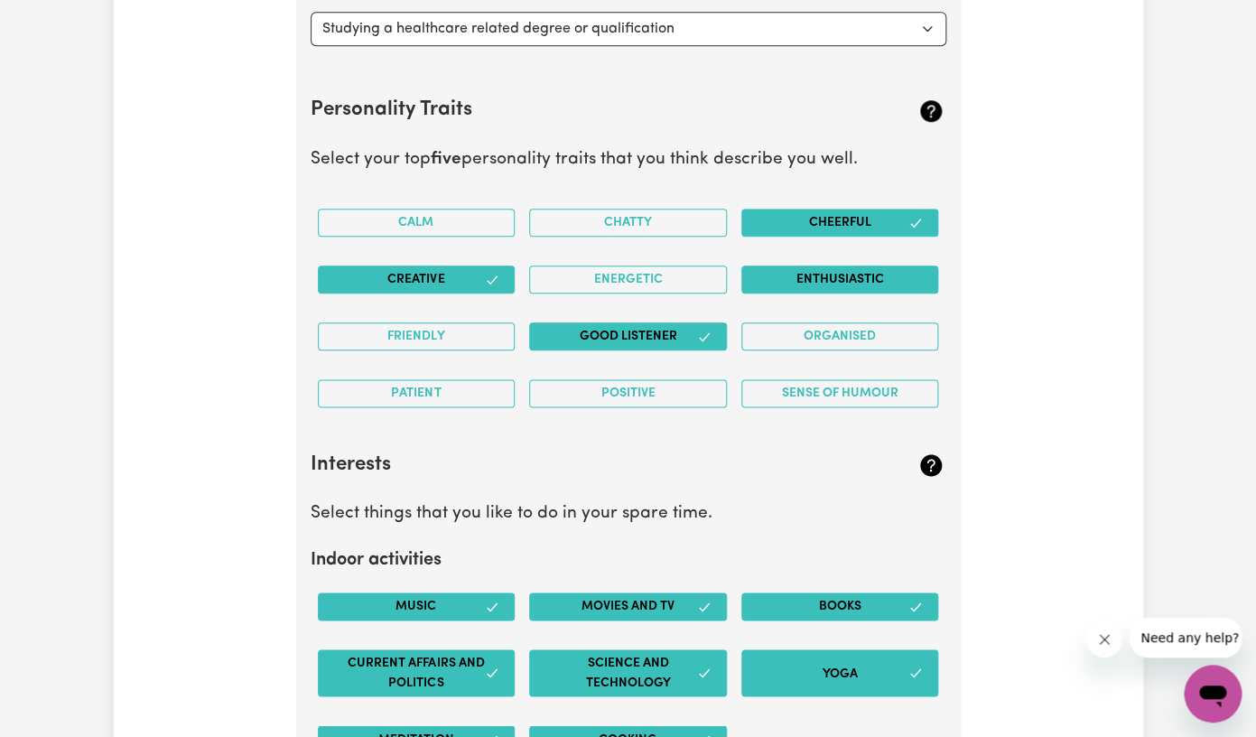
click at [800, 277] on button "Enthusiastic" at bounding box center [841, 280] width 198 height 28
click at [591, 389] on button "Positive" at bounding box center [628, 393] width 198 height 28
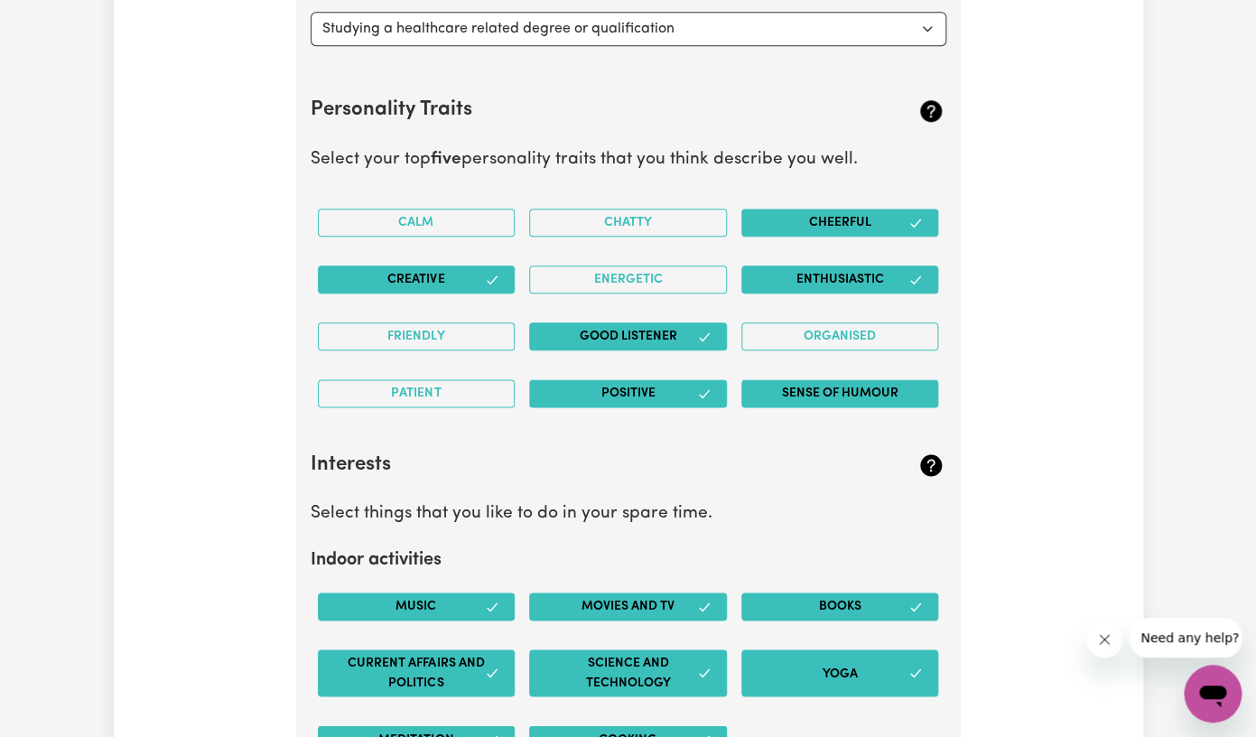
click at [820, 396] on button "Sense of Humour" at bounding box center [841, 393] width 198 height 28
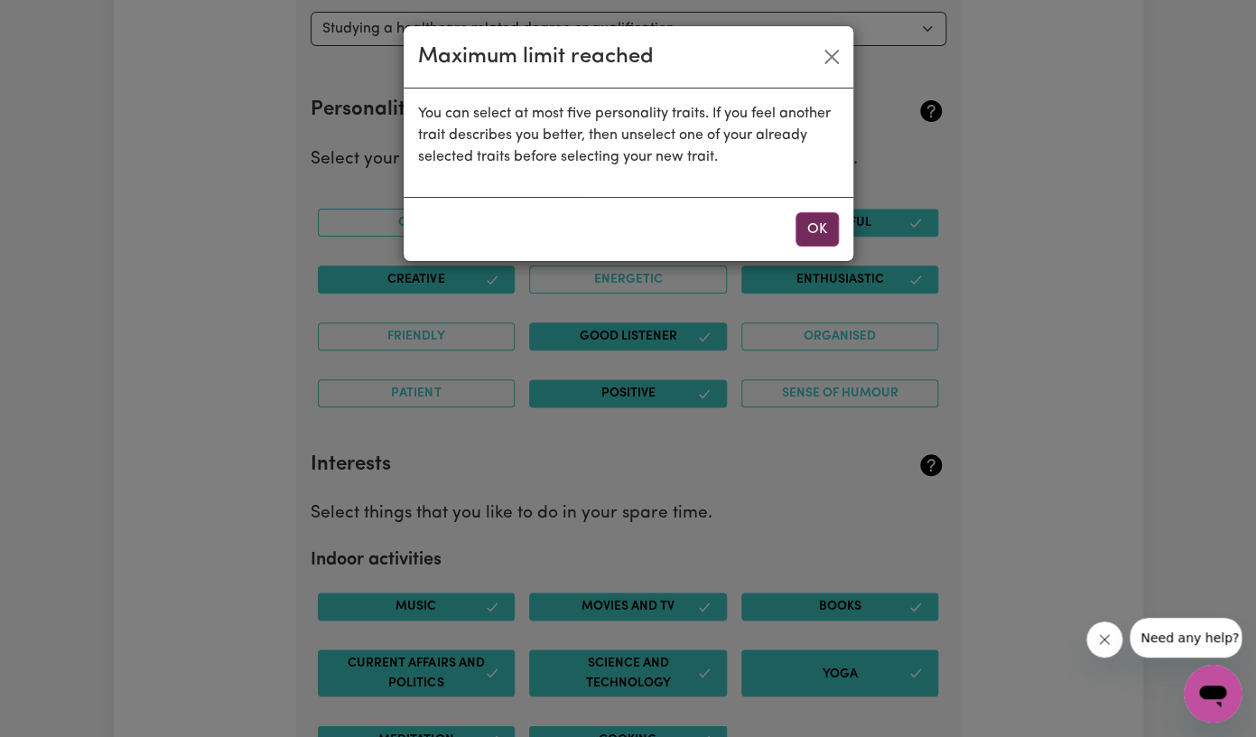
click at [830, 241] on button "OK" at bounding box center [817, 229] width 43 height 34
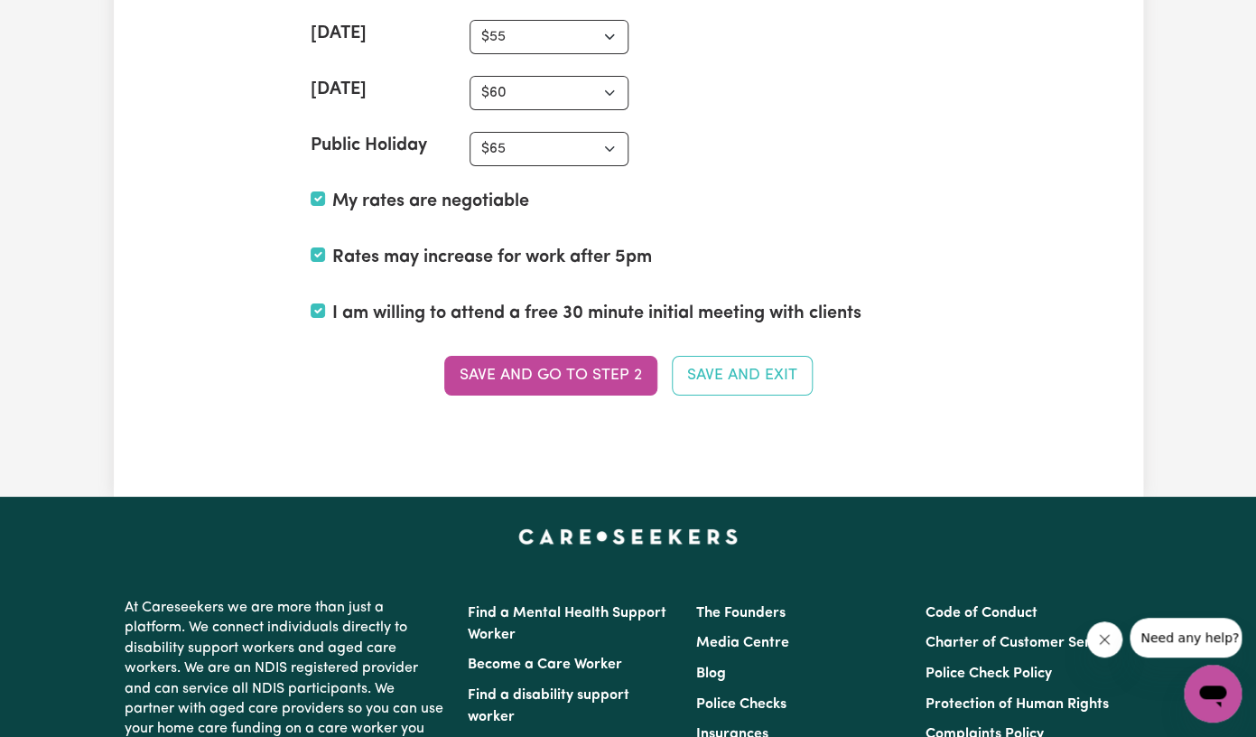
scroll to position [4703, 0]
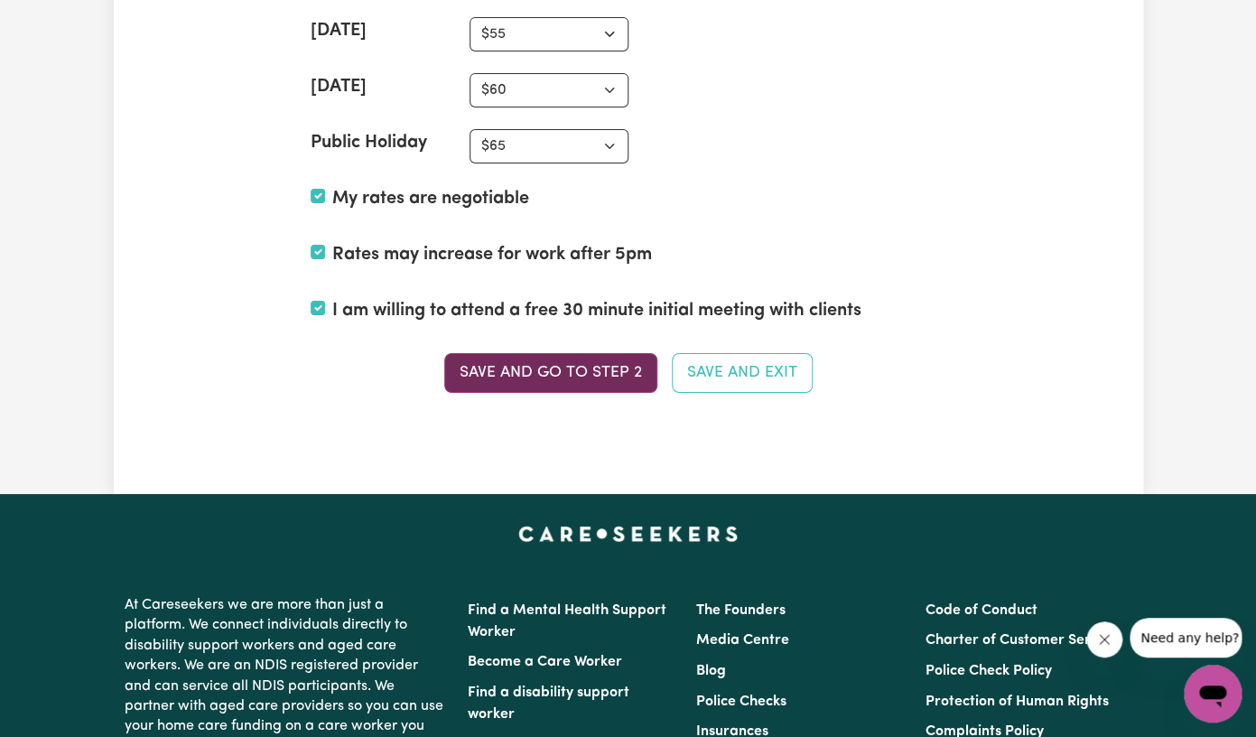
click at [585, 373] on button "Save and go to Step 2" at bounding box center [550, 373] width 213 height 40
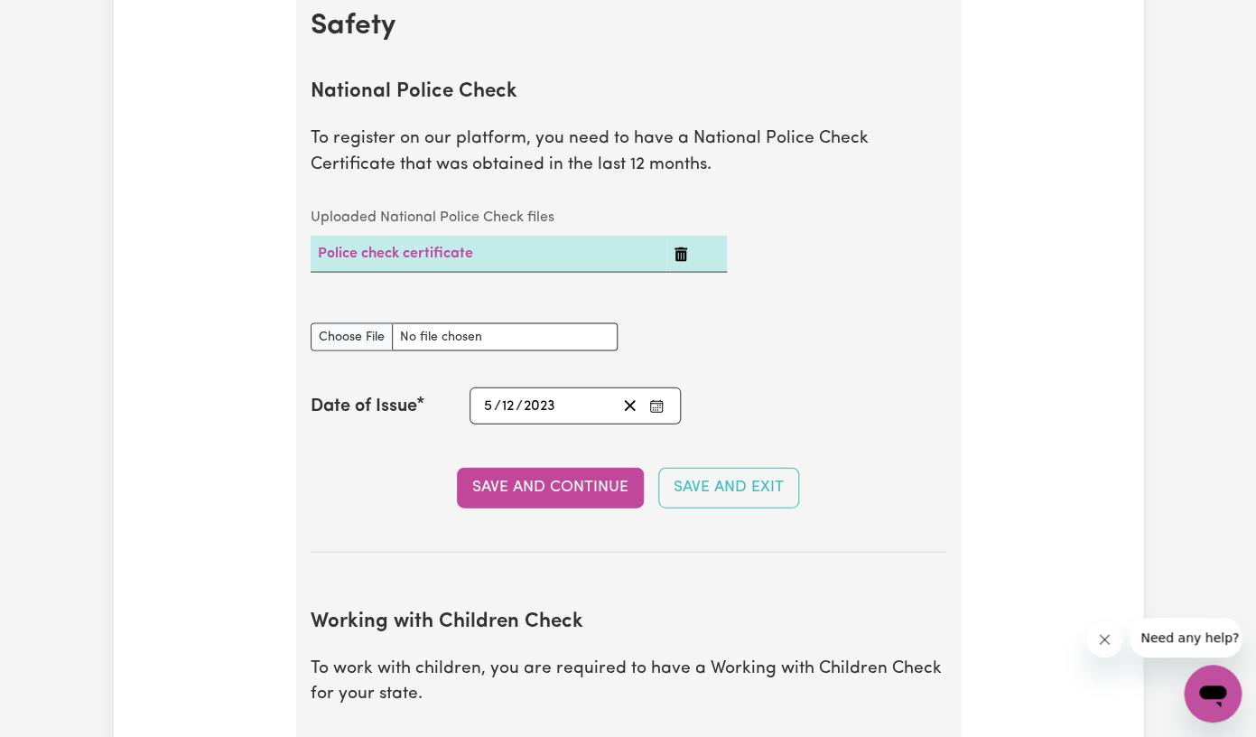
scroll to position [1197, 0]
click at [454, 253] on link "Police check certificate" at bounding box center [395, 252] width 155 height 14
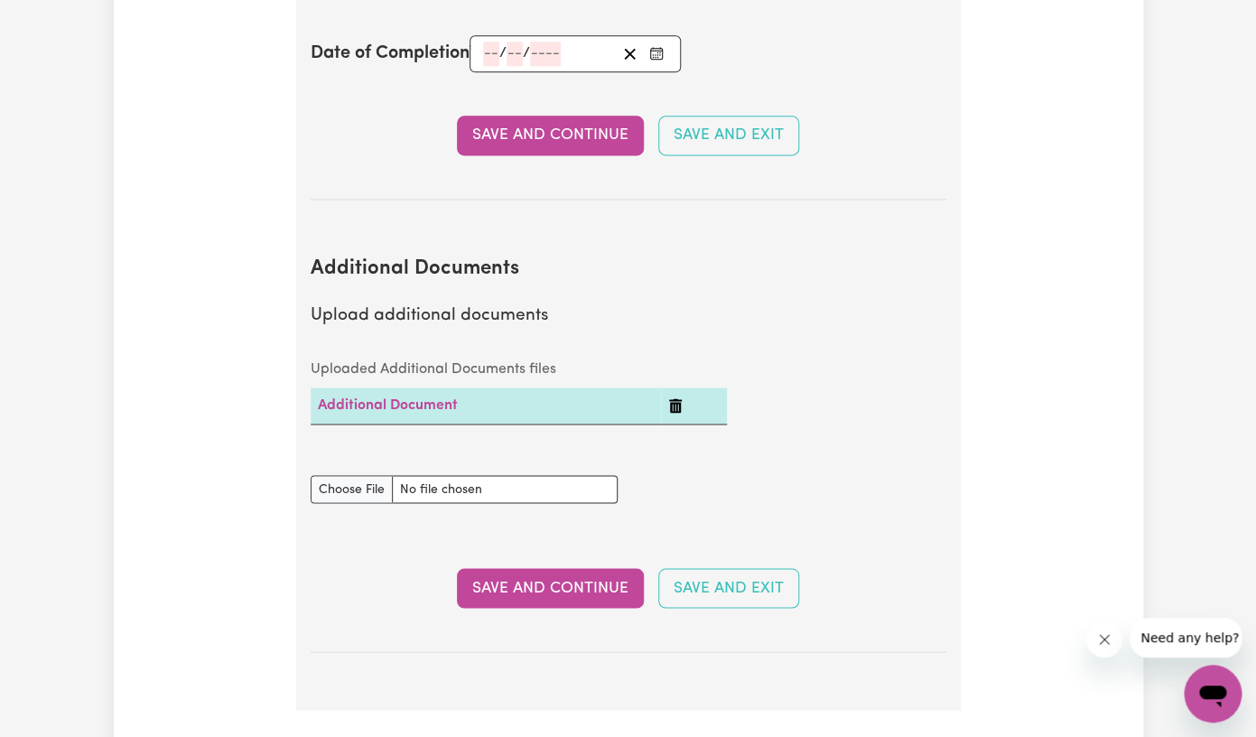
scroll to position [3320, 0]
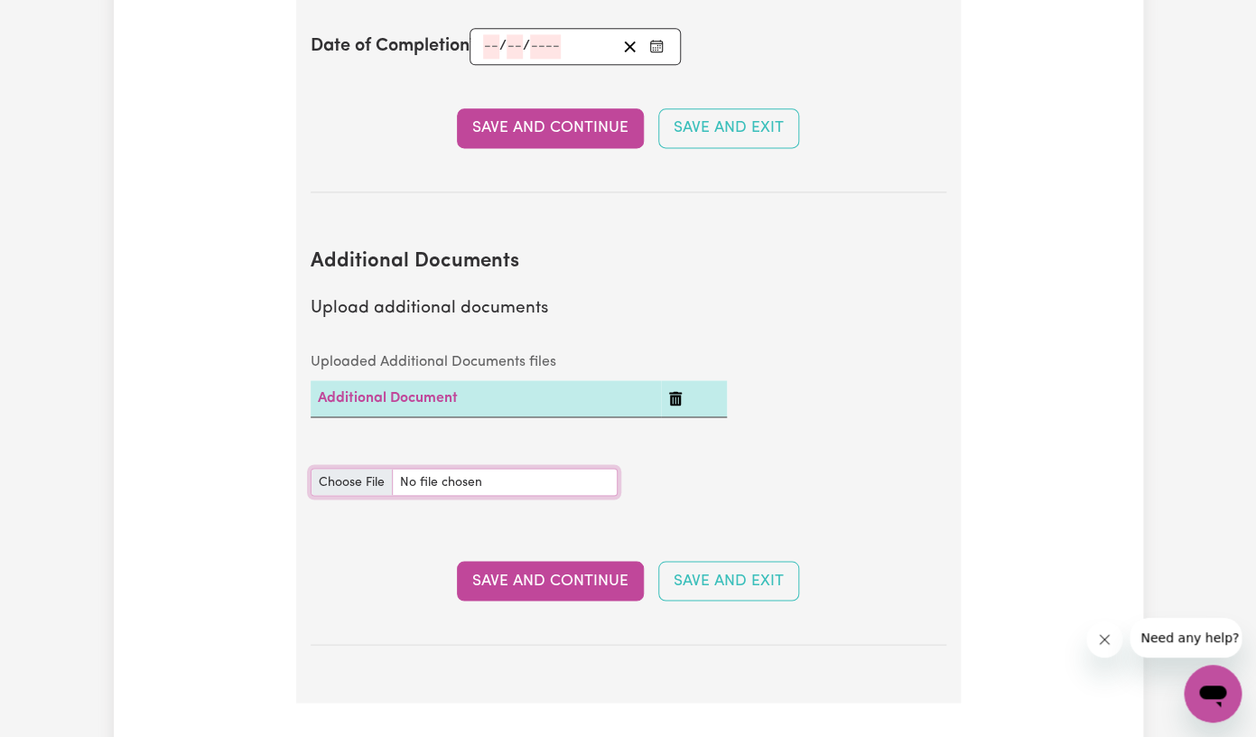
click at [344, 496] on input "Additional Documents document" at bounding box center [464, 482] width 307 height 28
type input "C:\fakepath\[MEDICAL_DATA] Certificate_190146503_1759558112.pdf"
click at [555, 599] on button "Save and Continue" at bounding box center [550, 581] width 187 height 40
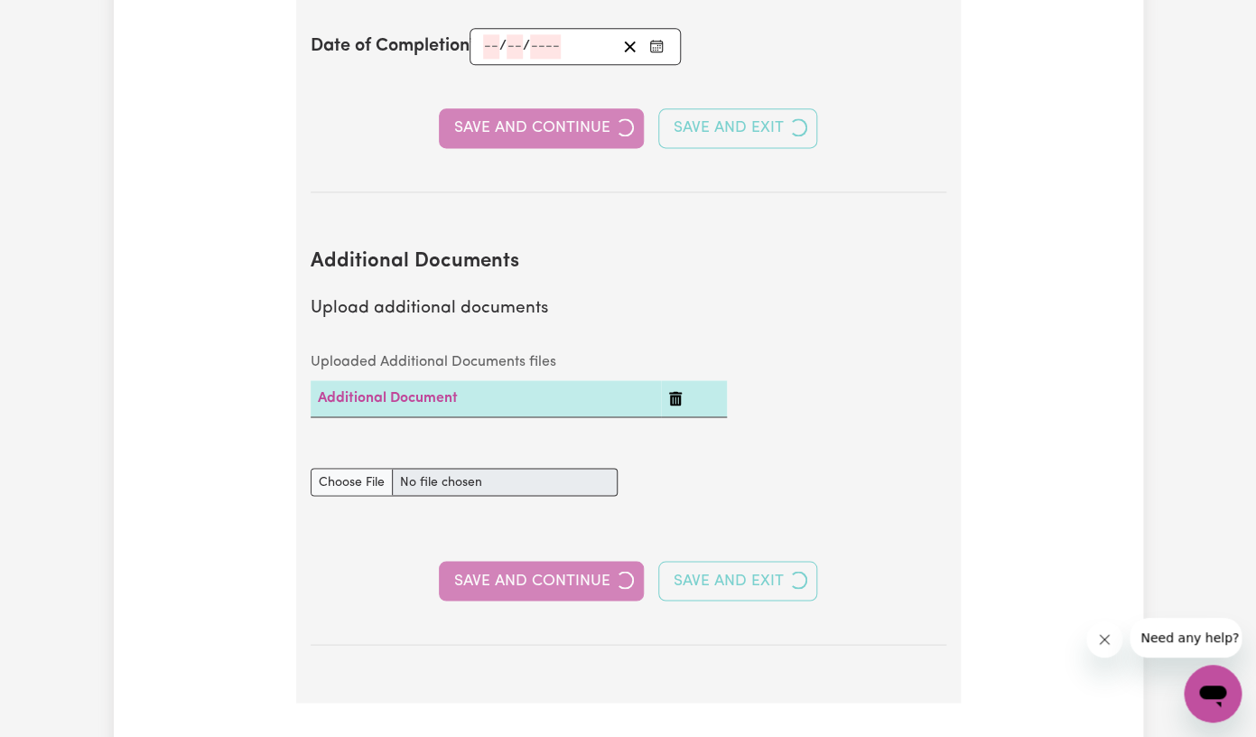
select select "2013"
select select "2014"
select select "2021"
select select "2022"
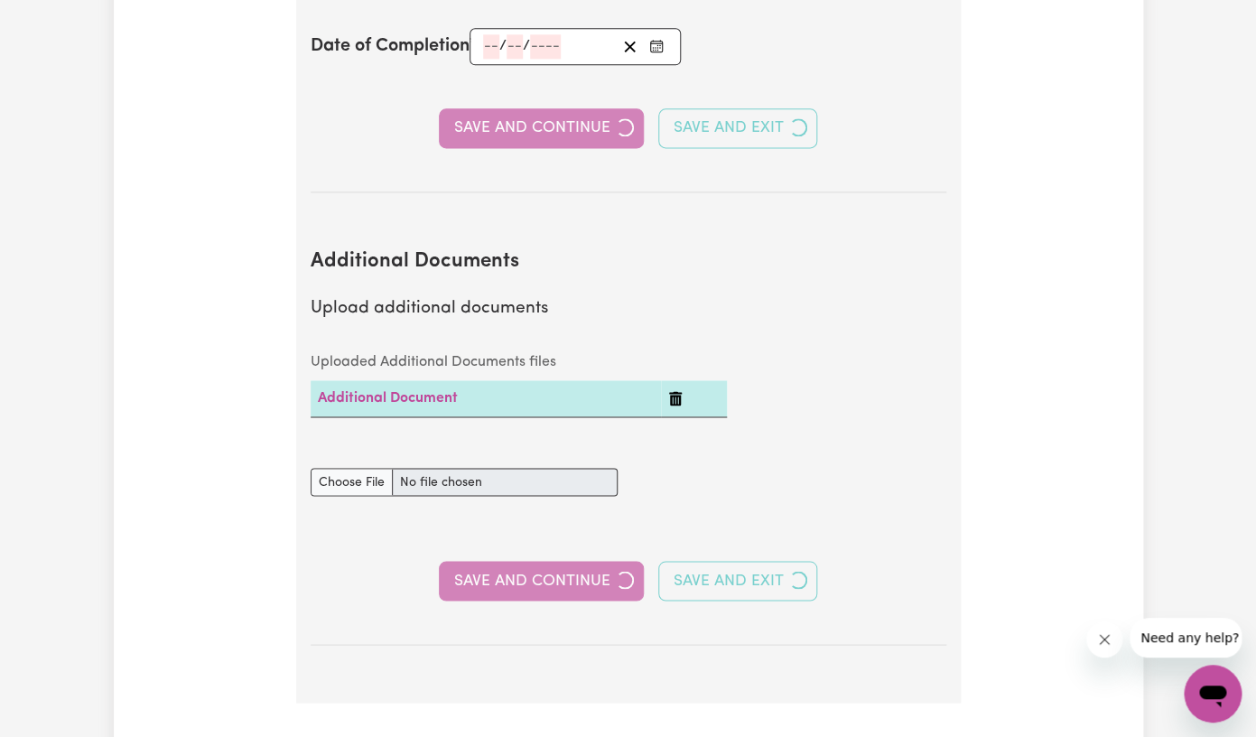
select select "Certificate III (Individual Support)"
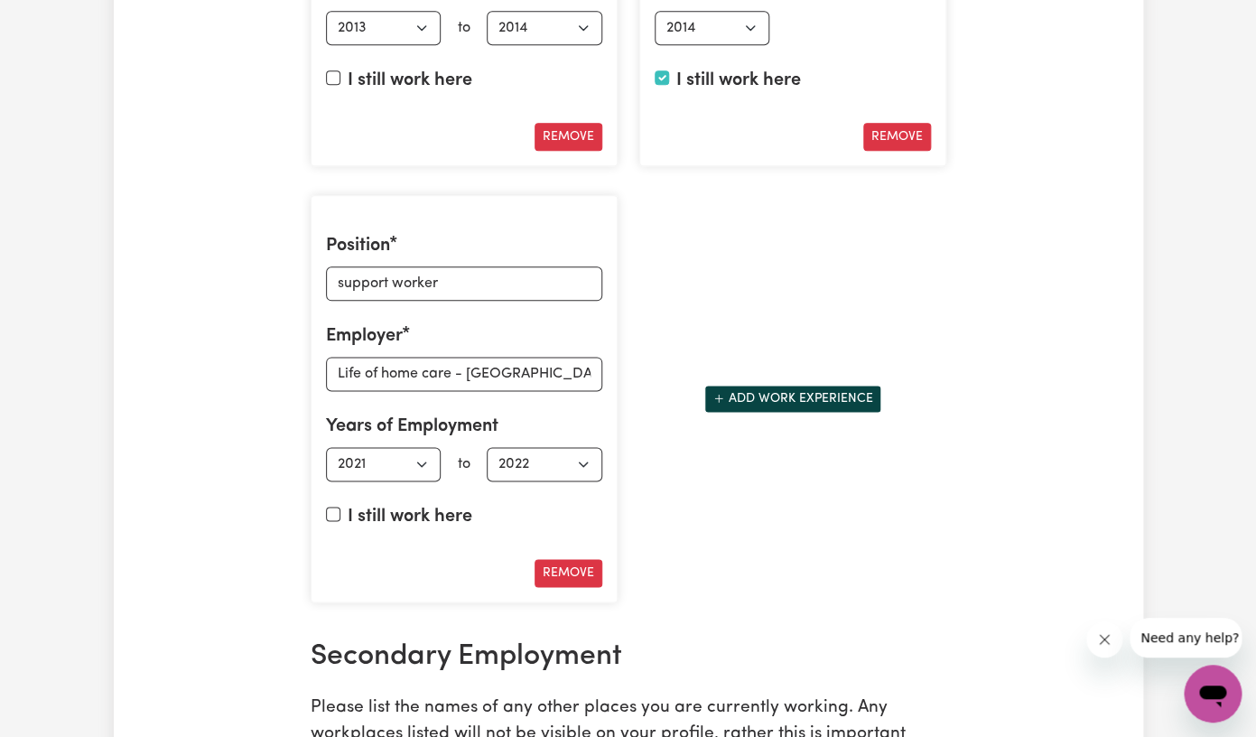
scroll to position [3133, 0]
